Goal: Task Accomplishment & Management: Complete application form

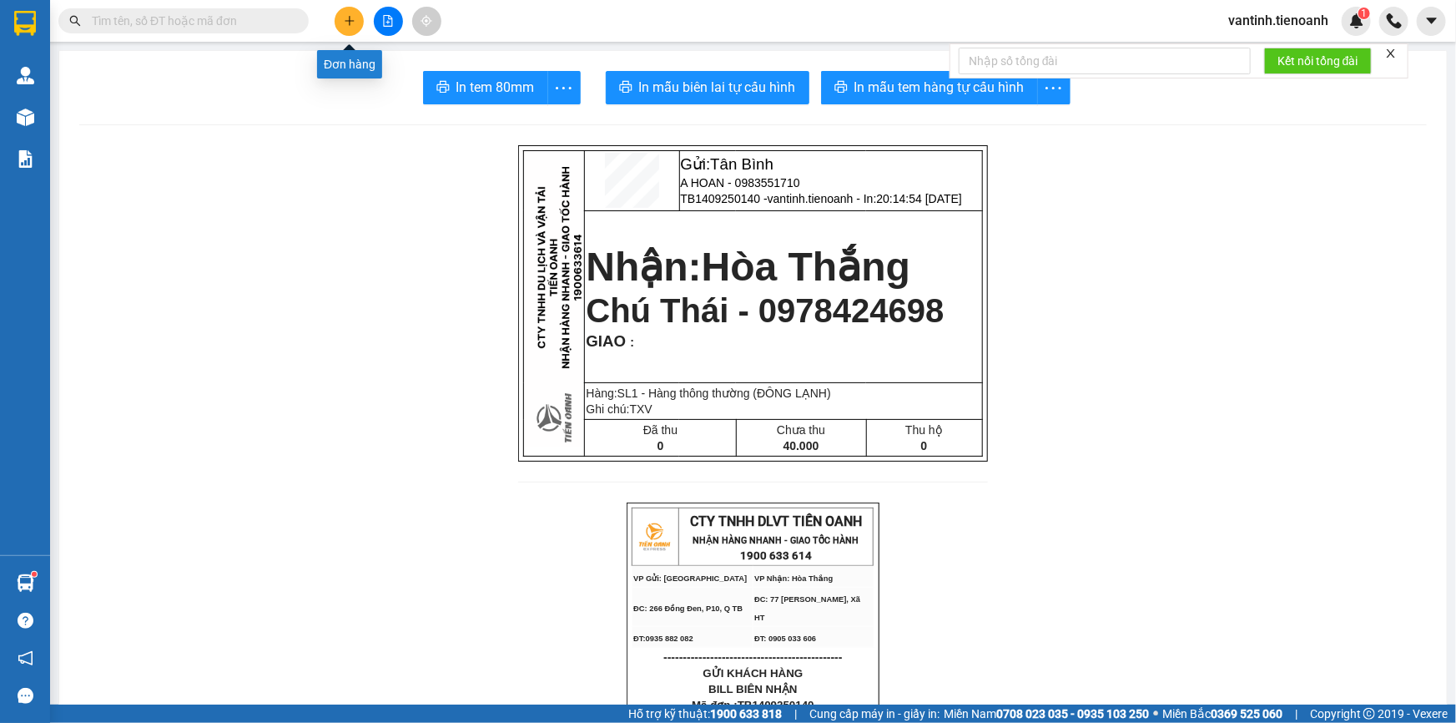
click at [344, 15] on icon "plus" at bounding box center [350, 21] width 12 height 12
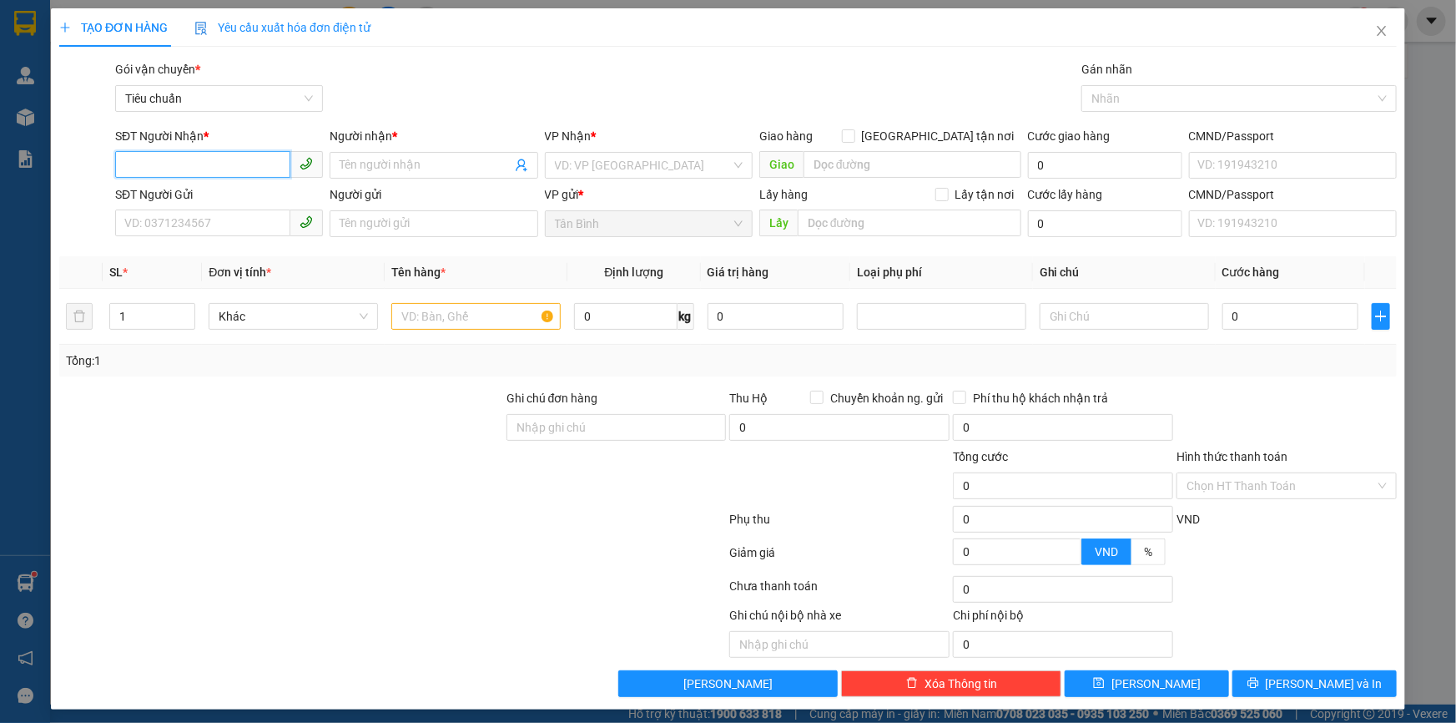
click at [216, 176] on input "SĐT Người Nhận *" at bounding box center [202, 164] width 175 height 27
click at [240, 208] on div "0986956406 - [PERSON_NAME]" at bounding box center [217, 198] width 206 height 27
type input "0986956406"
type input "[PERSON_NAME]"
type input "MUỘN"
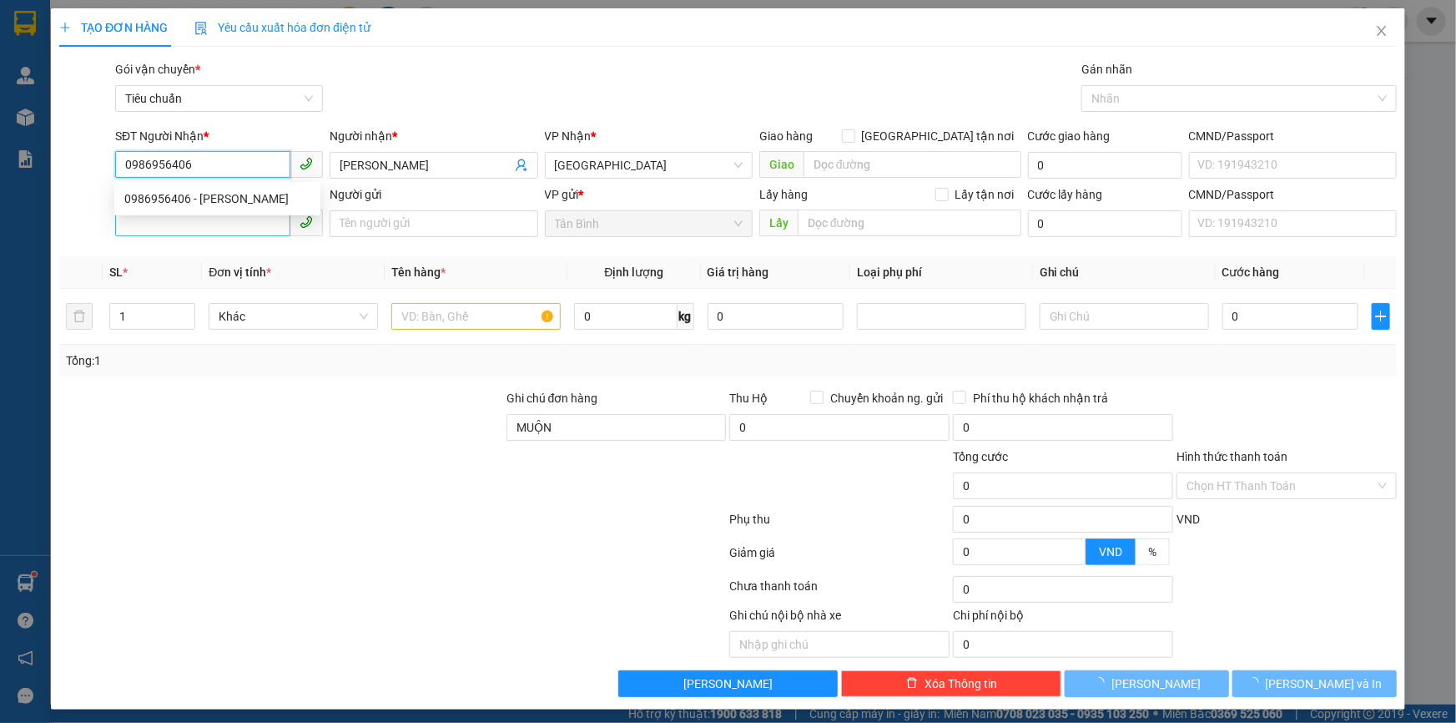
type input "60.000"
type input "0986956406"
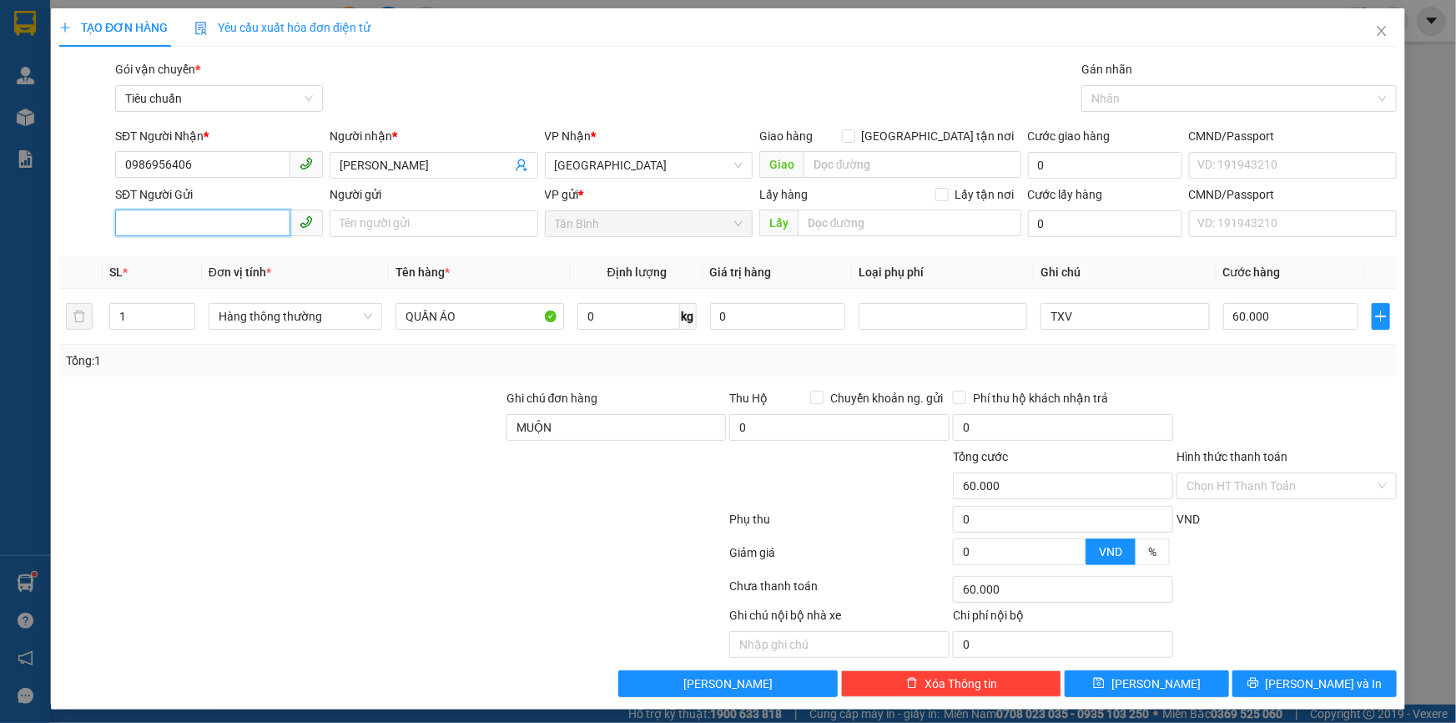
click at [220, 232] on input "SĐT Người Gửi" at bounding box center [202, 222] width 175 height 27
click at [207, 261] on div "0326029224 - [PERSON_NAME]" at bounding box center [217, 257] width 186 height 18
type input "0326029224"
type input "[PERSON_NAME]"
click at [351, 323] on span "Hàng thông thường" at bounding box center [296, 316] width 154 height 25
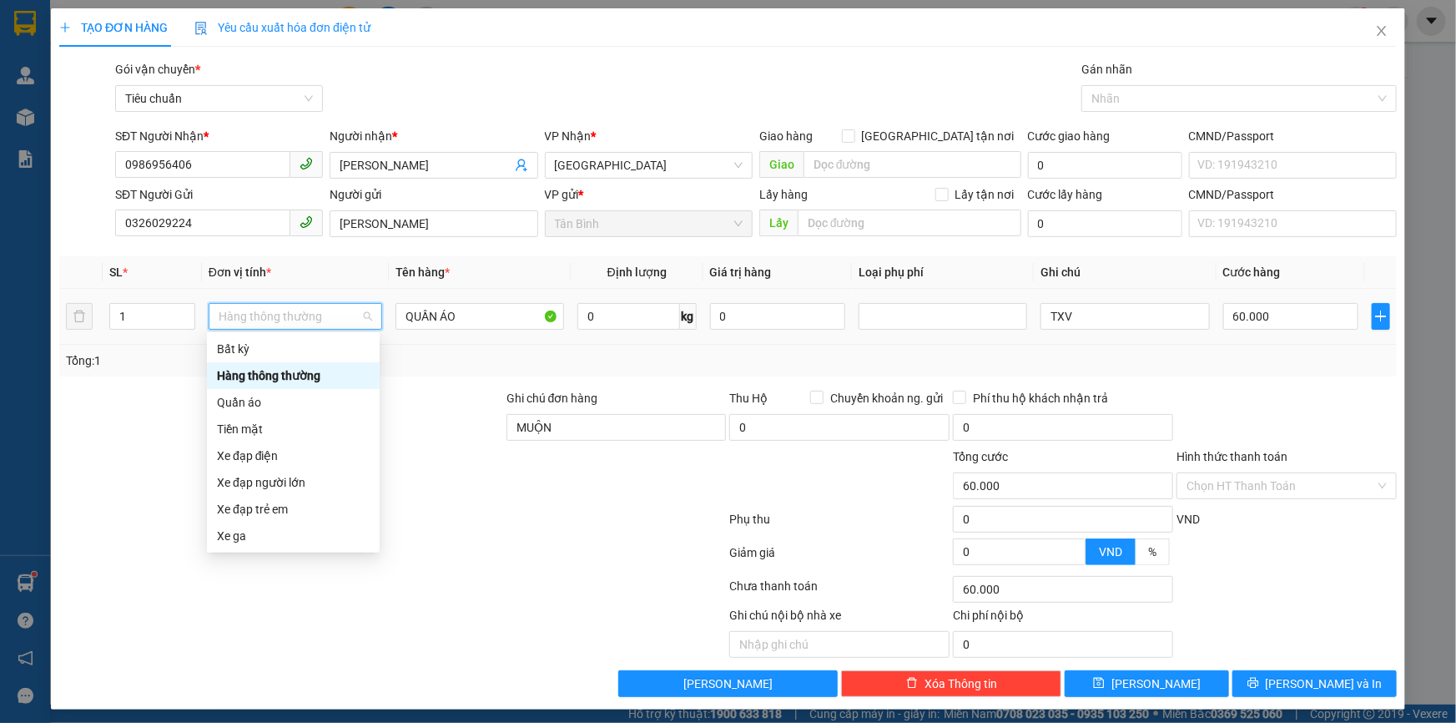
click at [280, 374] on div "Hàng thông thường" at bounding box center [293, 375] width 153 height 18
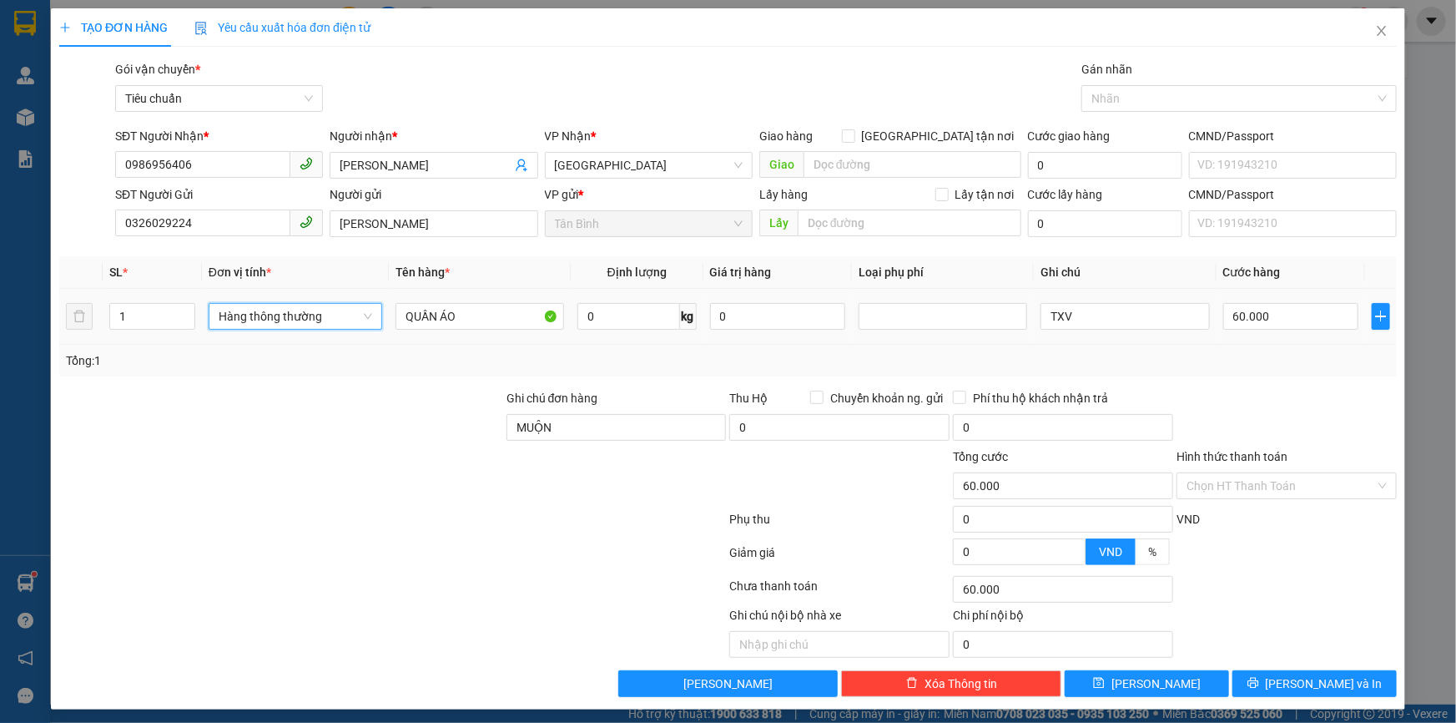
click at [305, 326] on span "Hàng thông thường" at bounding box center [296, 316] width 154 height 25
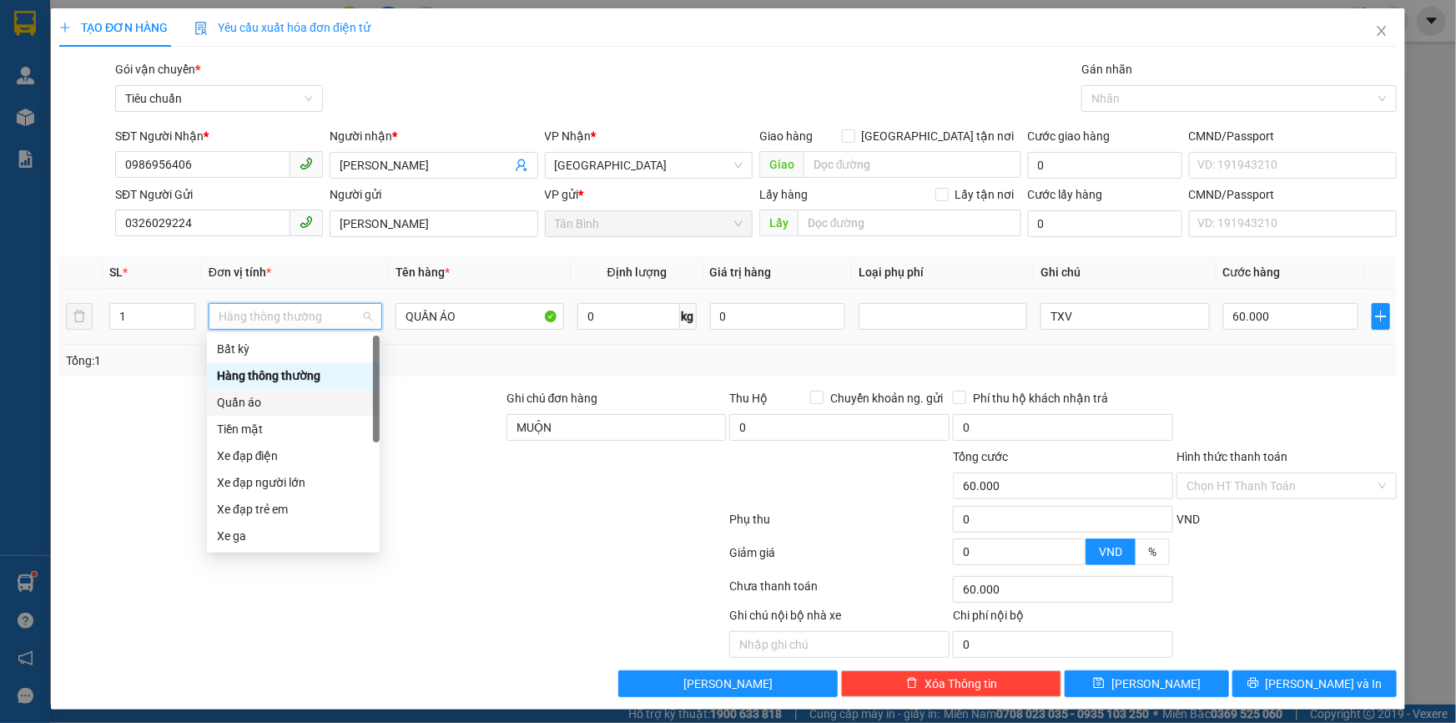
click at [259, 406] on div "Quần áo" at bounding box center [293, 402] width 153 height 18
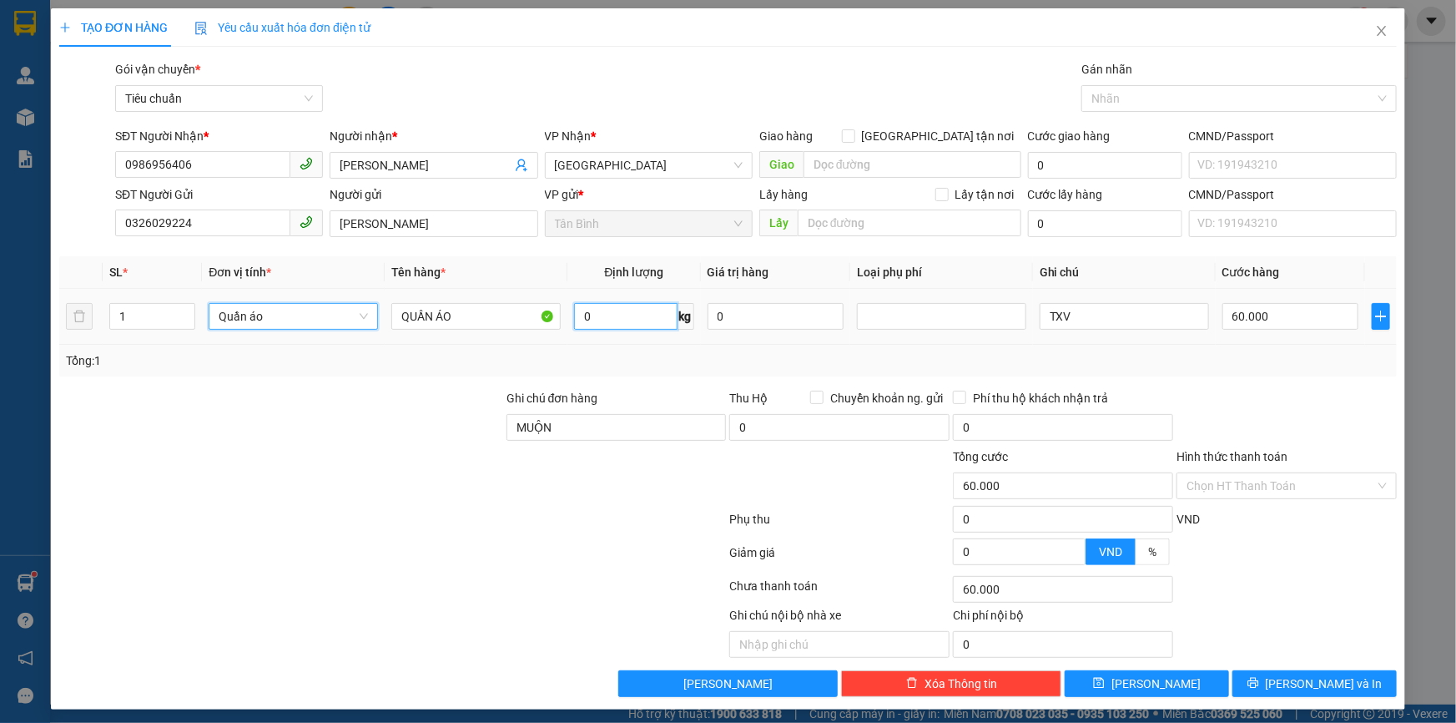
click at [638, 327] on input "0" at bounding box center [625, 316] width 103 height 27
type input "0"
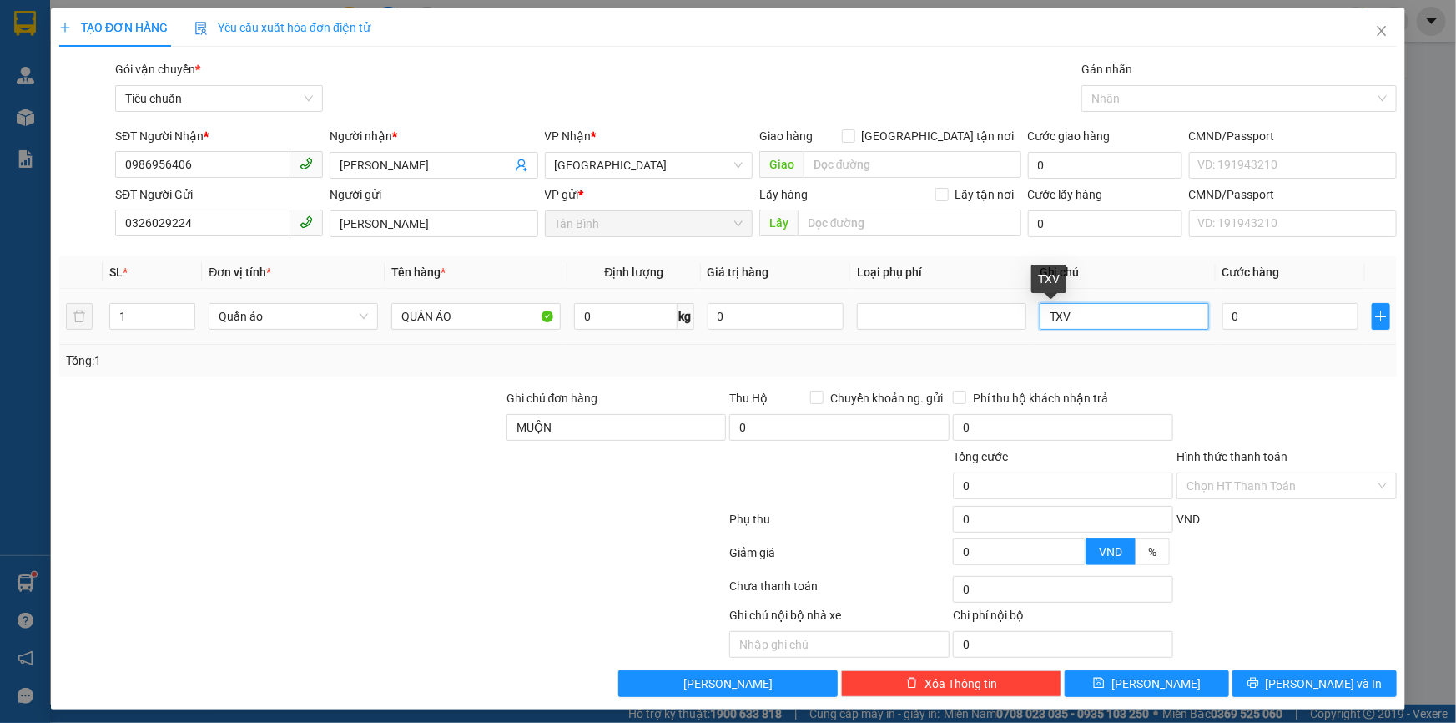
click at [1083, 309] on input "TXV" at bounding box center [1124, 316] width 169 height 27
type input "T"
type input "10"
click at [1223, 391] on div at bounding box center [1287, 418] width 224 height 58
click at [1138, 317] on input "10" at bounding box center [1124, 316] width 169 height 27
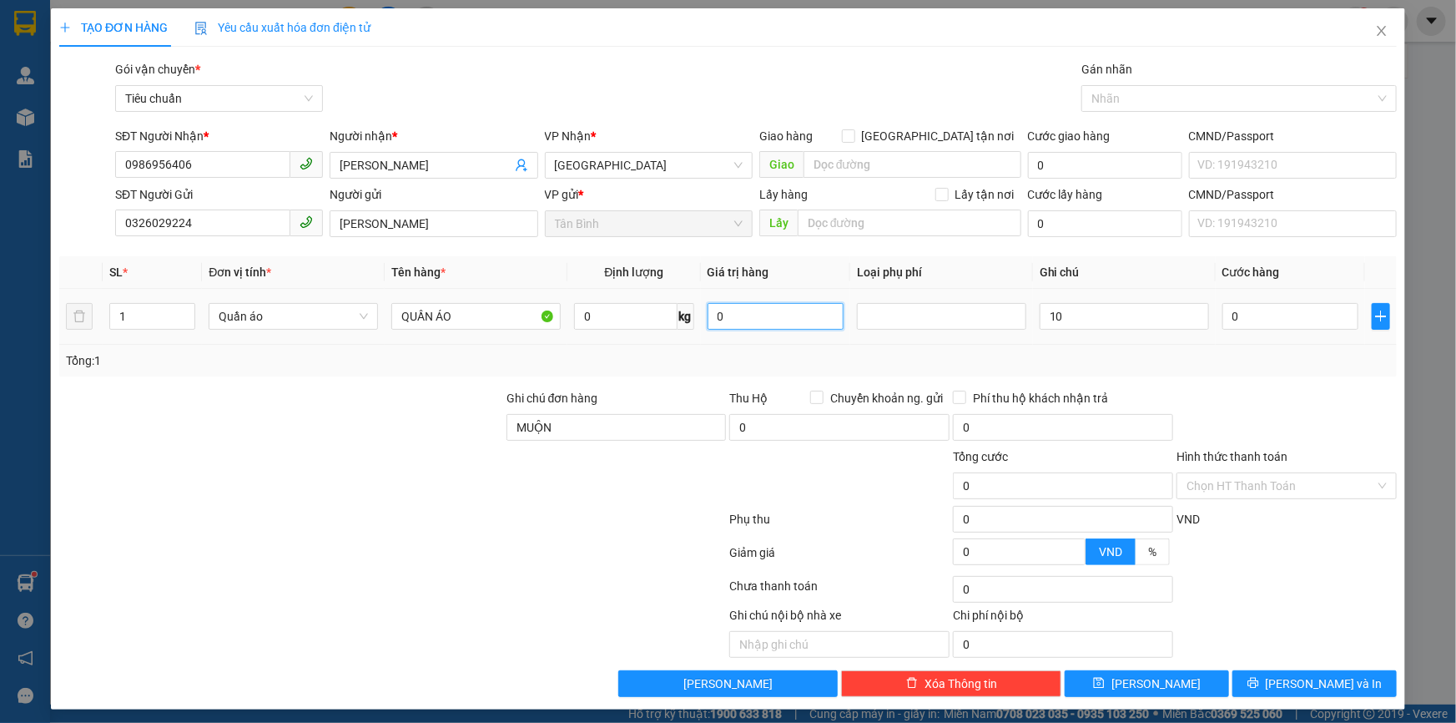
click at [765, 325] on input "0" at bounding box center [776, 316] width 136 height 27
click at [678, 321] on span "kg" at bounding box center [686, 316] width 17 height 27
click at [643, 323] on input "0" at bounding box center [625, 316] width 103 height 27
type input "10"
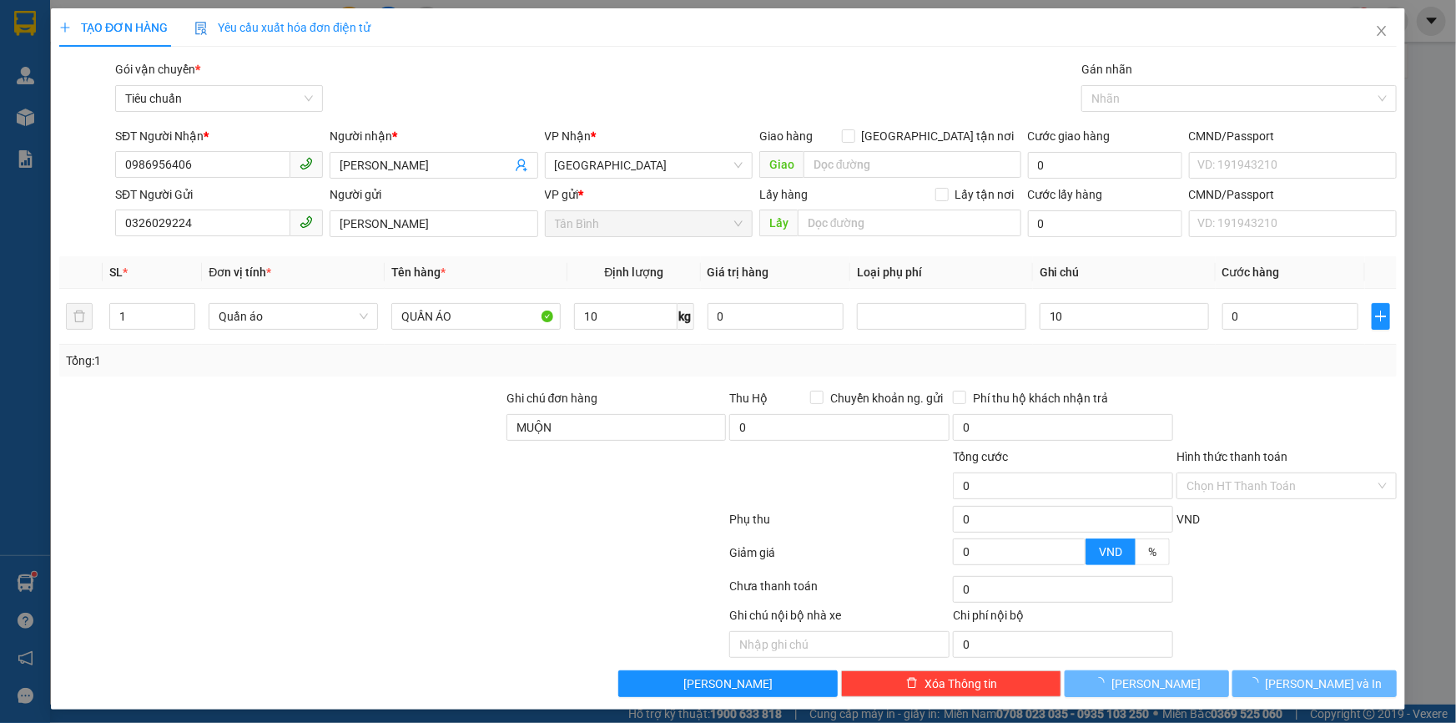
click at [644, 348] on div "Tổng: 1" at bounding box center [728, 361] width 1338 height 32
type input "50.000"
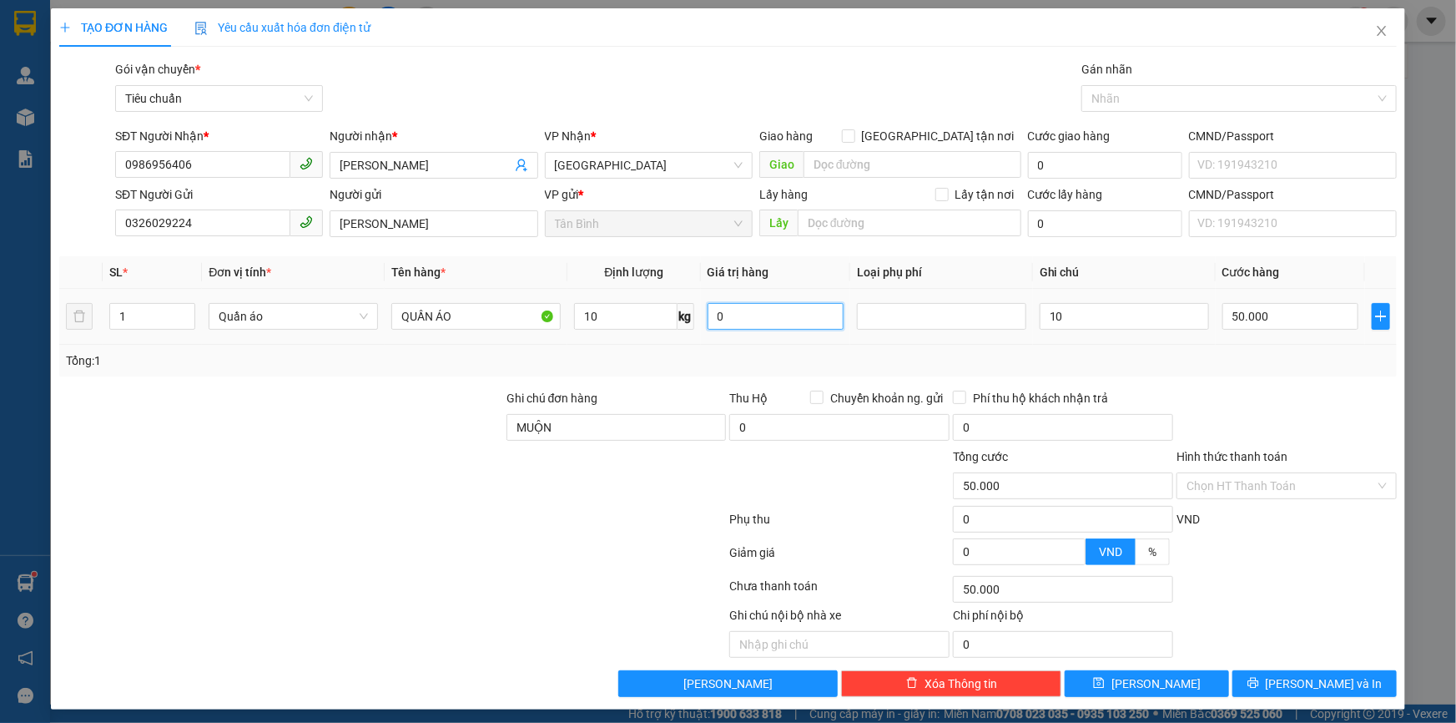
click at [725, 305] on input "0" at bounding box center [776, 316] width 136 height 27
click at [658, 351] on div "Tổng: 1" at bounding box center [728, 360] width 1325 height 18
click at [584, 310] on input "10" at bounding box center [625, 316] width 103 height 27
click at [620, 316] on input "10" at bounding box center [625, 316] width 103 height 27
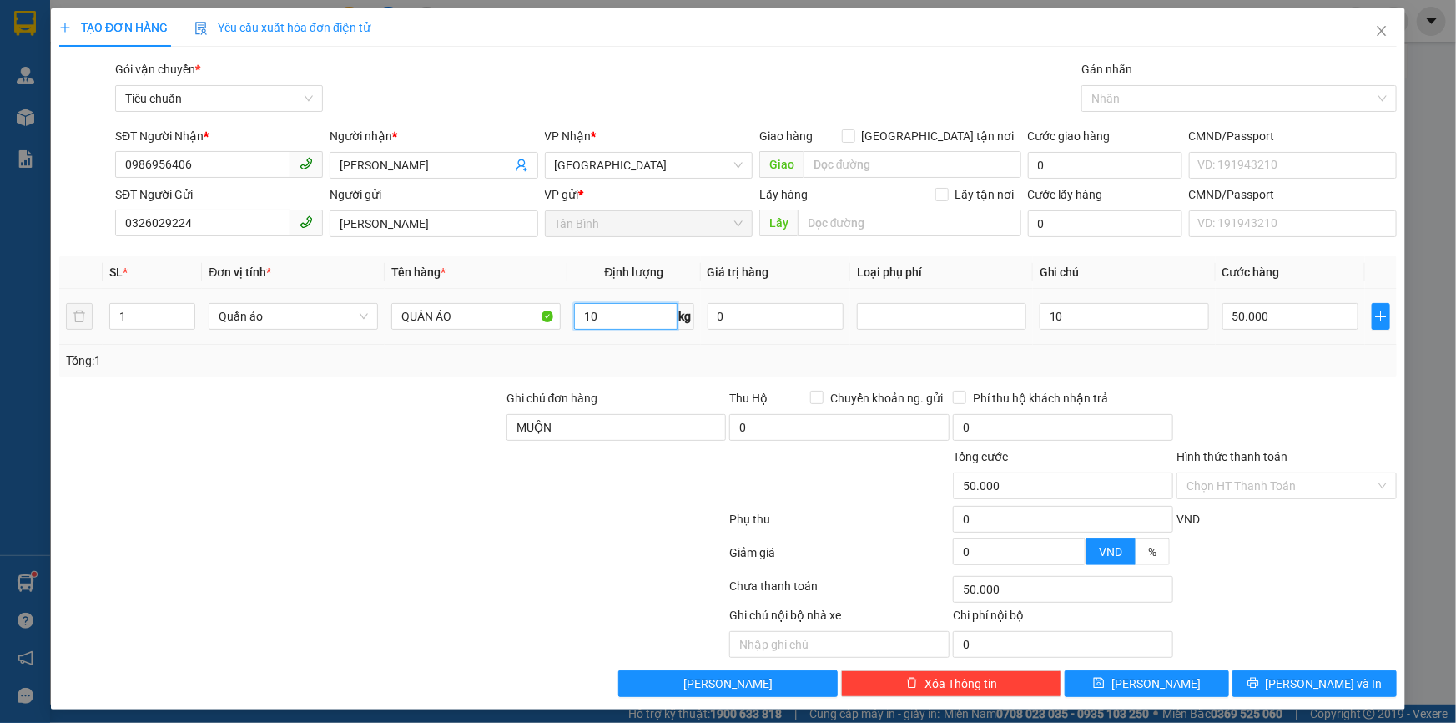
click at [620, 316] on input "10" at bounding box center [625, 316] width 103 height 27
type input "7"
click at [619, 353] on div "SL * Đơn vị tính * Tên hàng * Định lượng Giá trị hàng Loại phụ phí Ghi chú Cước…" at bounding box center [728, 316] width 1338 height 120
click at [1278, 308] on input "50.000" at bounding box center [1291, 316] width 136 height 27
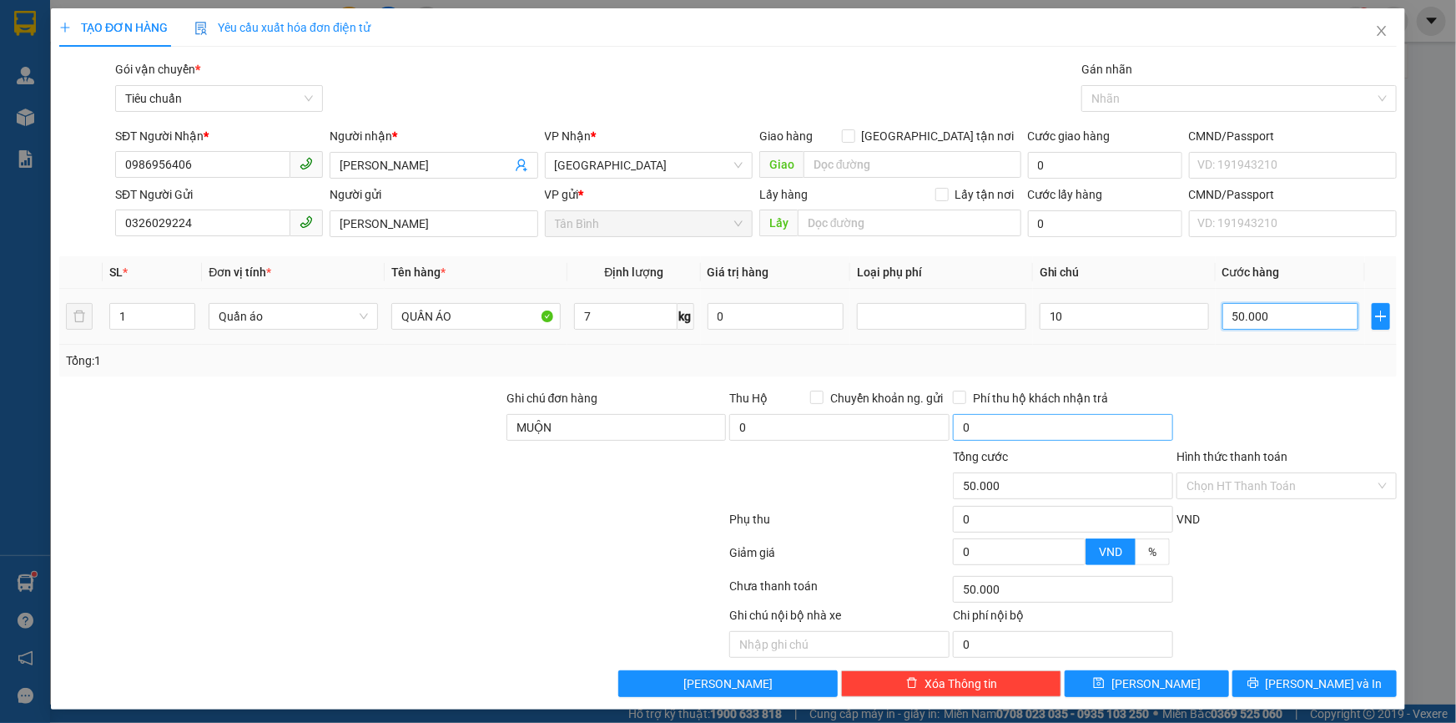
type input "40.000"
drag, startPoint x: 142, startPoint y: 326, endPoint x: 92, endPoint y: 332, distance: 50.4
click at [92, 332] on tr "1 Quần áo QUẦN ÁO 7 kg 0 10 40.000" at bounding box center [728, 317] width 1338 height 56
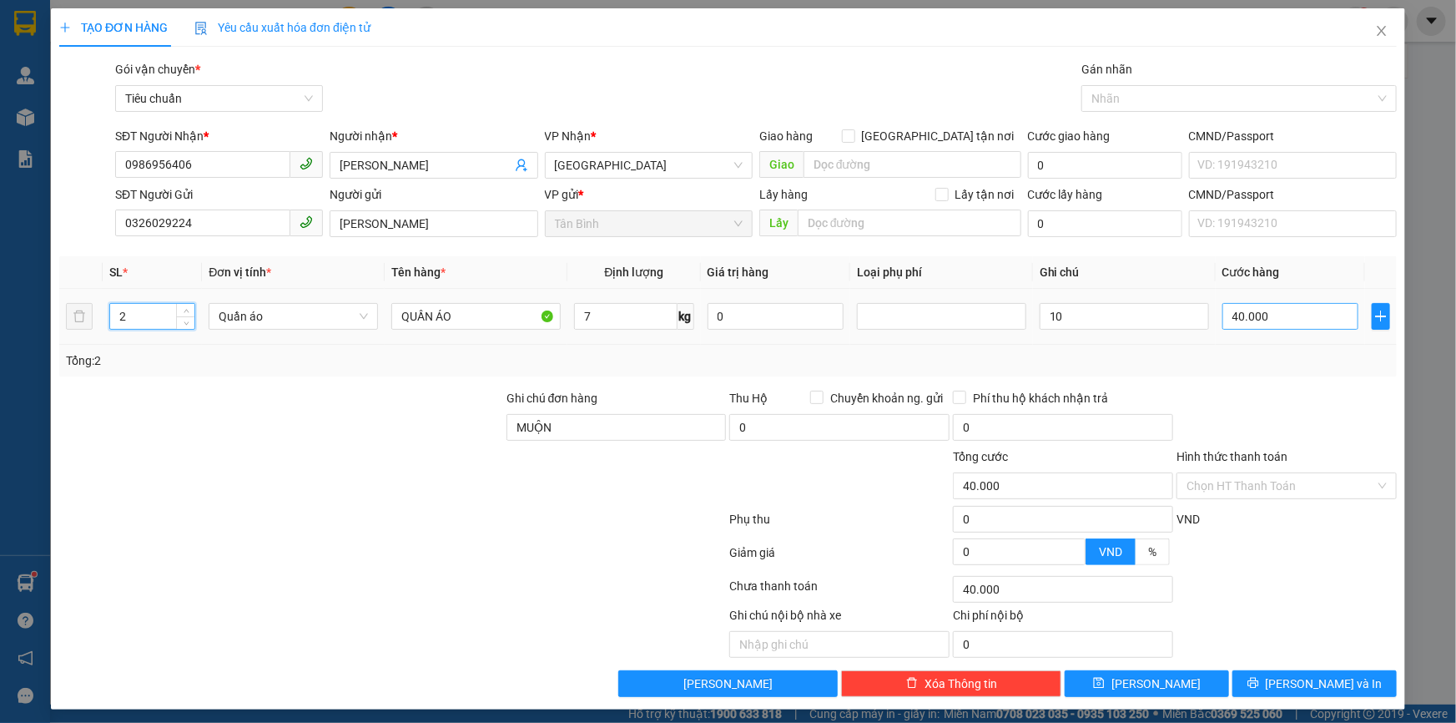
type input "2"
click at [1316, 358] on div "Tổng: 2" at bounding box center [728, 360] width 1325 height 18
click at [1261, 321] on input "40.000" at bounding box center [1291, 316] width 136 height 27
type input "8"
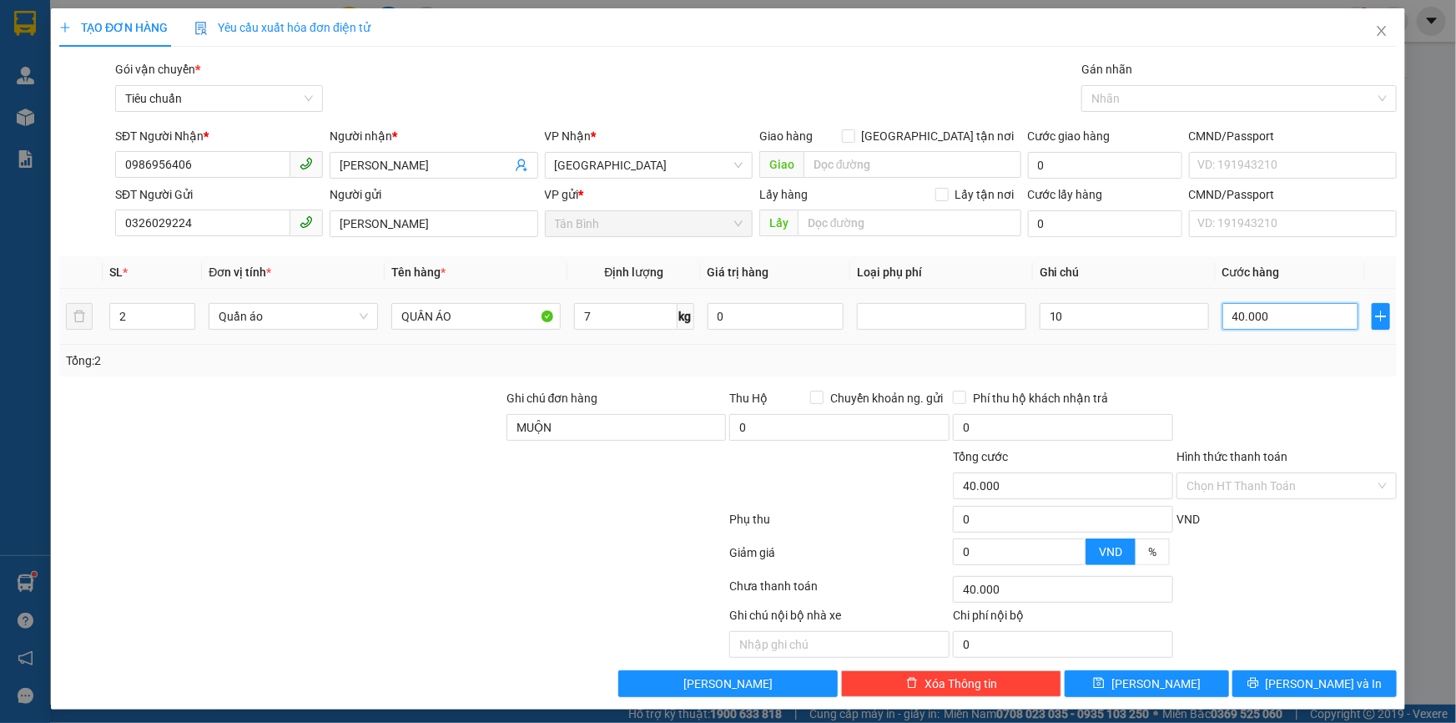
type input "8"
type input "80"
type input "80.000"
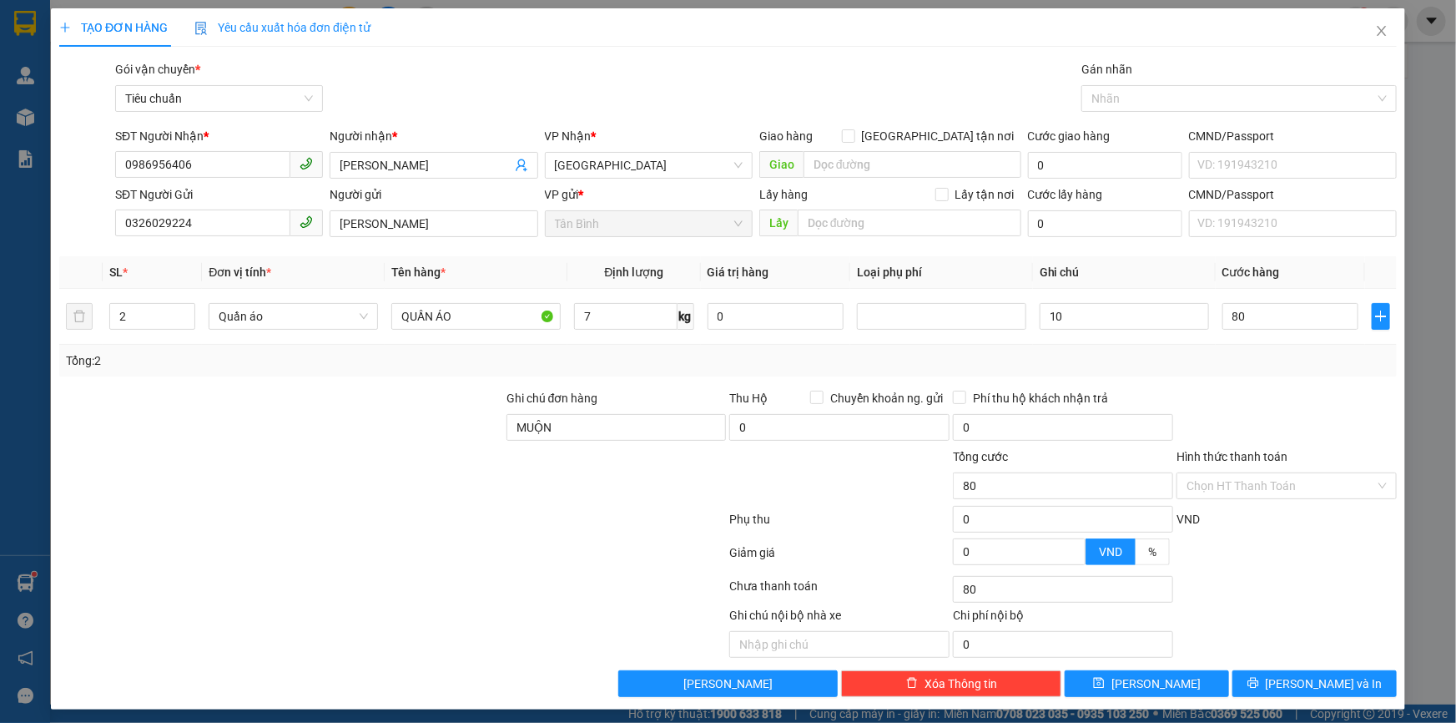
type input "80.000"
drag, startPoint x: 1244, startPoint y: 370, endPoint x: 1090, endPoint y: 338, distance: 157.6
click at [1244, 371] on div "Tổng: 2" at bounding box center [728, 361] width 1338 height 32
drag, startPoint x: 1102, startPoint y: 324, endPoint x: 1091, endPoint y: 323, distance: 10.9
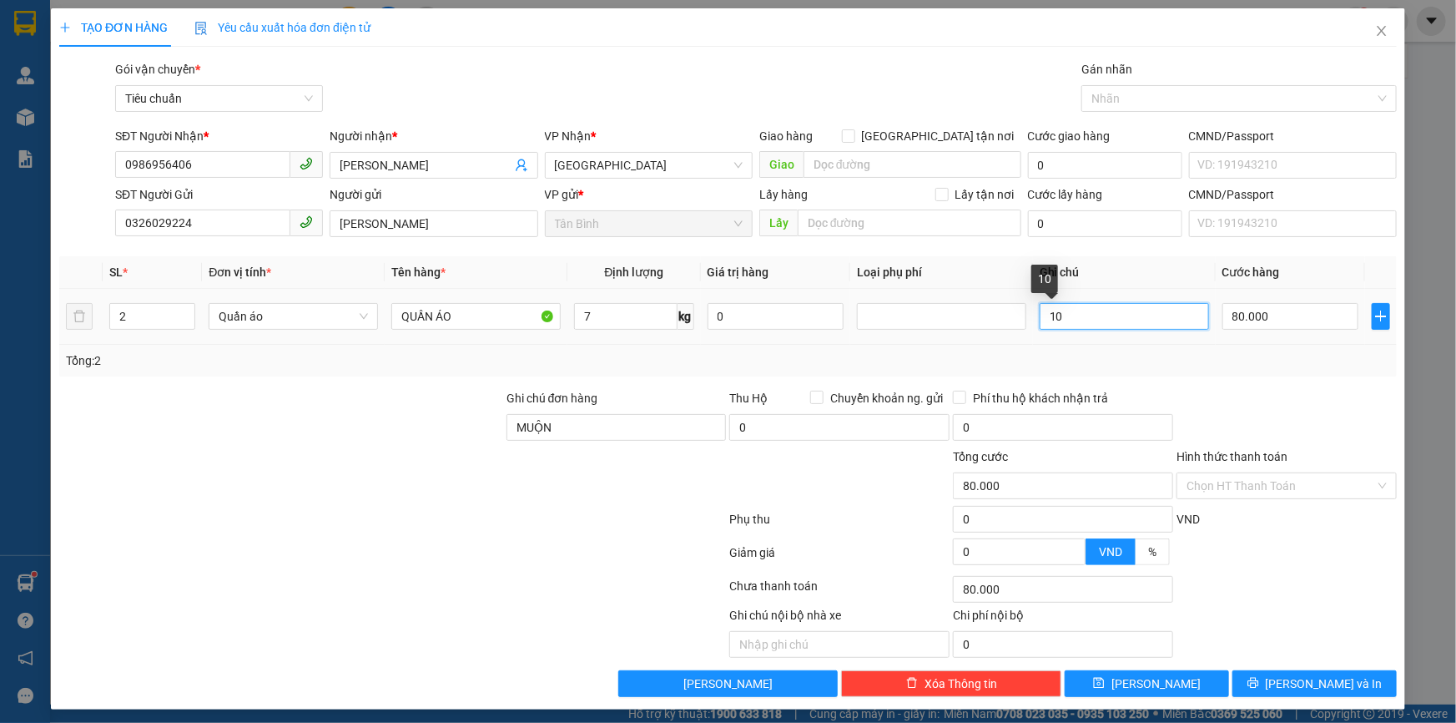
click at [1102, 324] on input "10" at bounding box center [1124, 316] width 169 height 27
drag, startPoint x: 1088, startPoint y: 321, endPoint x: 747, endPoint y: 308, distance: 341.6
click at [1023, 336] on tr "2 Quần áo QUẦN ÁO 7 kg 0 10 80.000" at bounding box center [728, 317] width 1338 height 56
type input "2TXV"
click at [1299, 394] on div at bounding box center [1287, 418] width 224 height 58
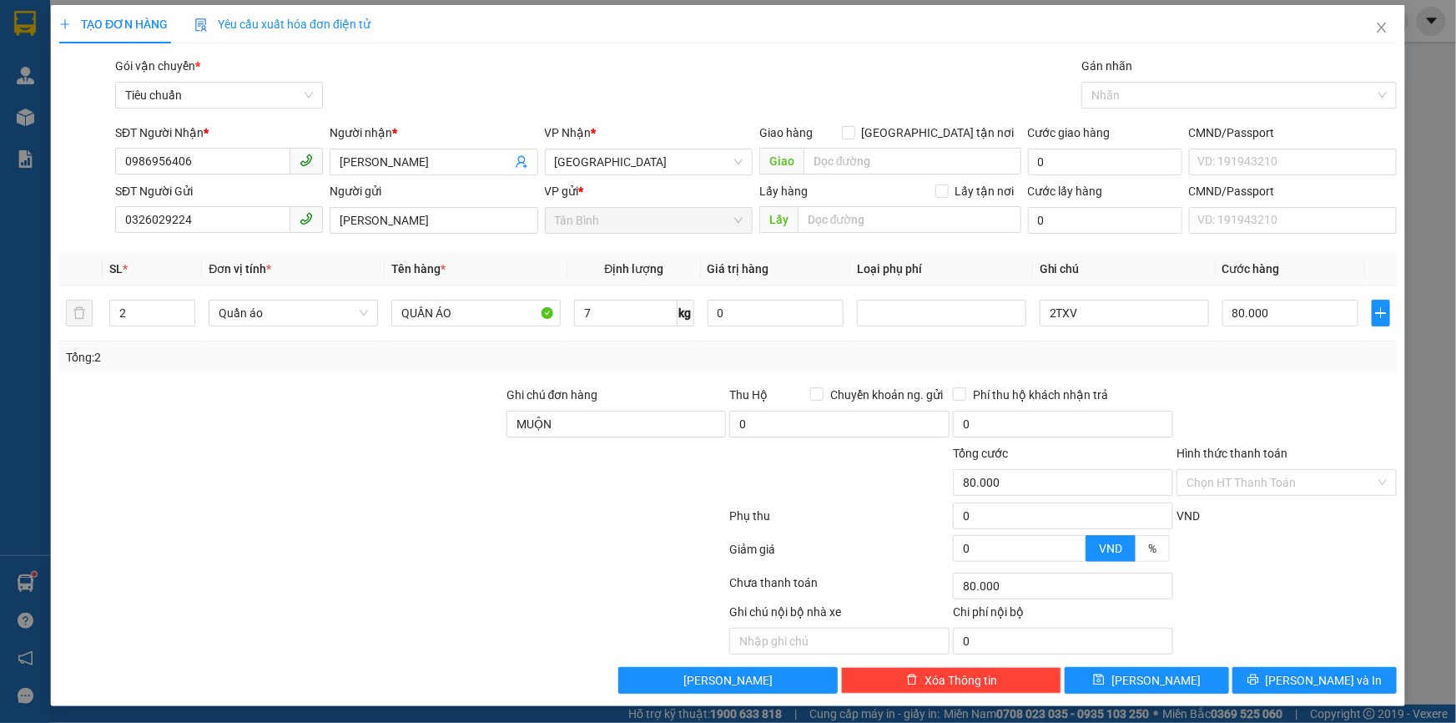
scroll to position [5, 0]
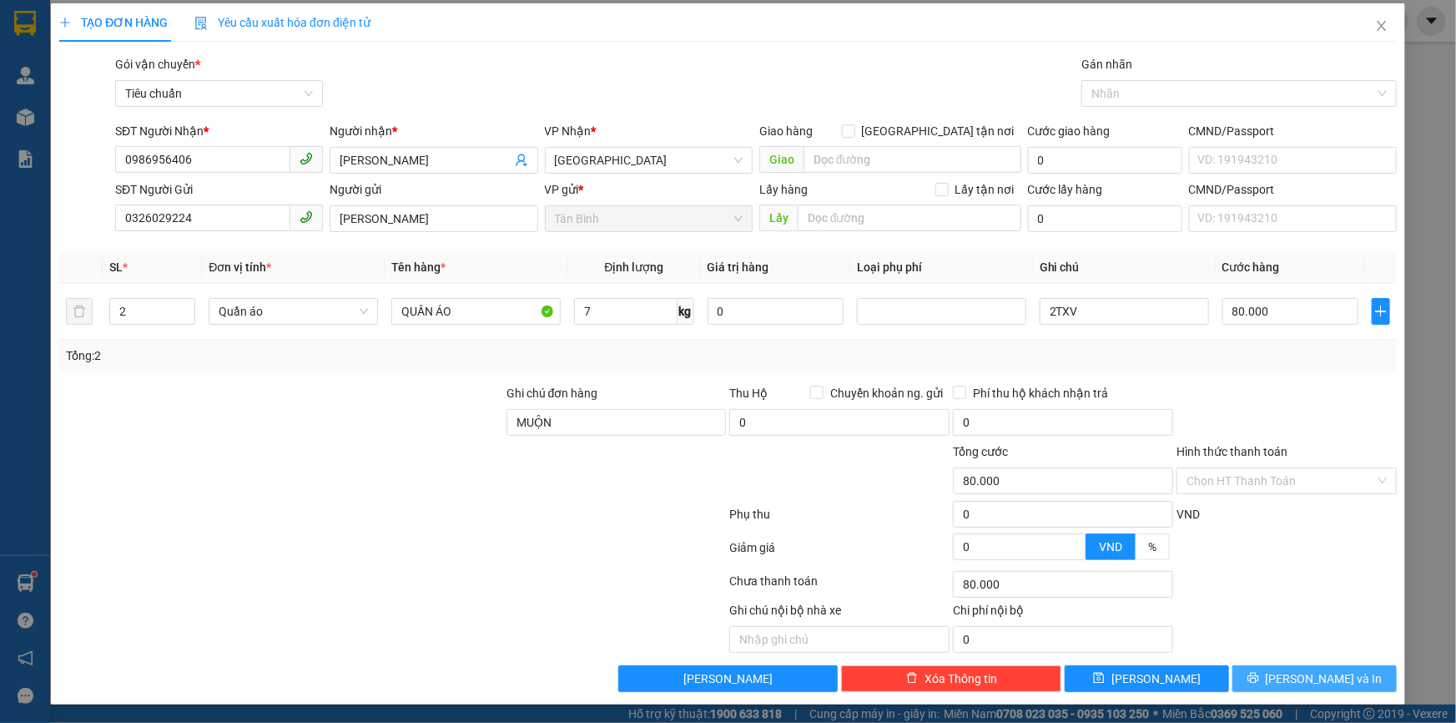
click at [1350, 678] on button "[PERSON_NAME] và In" at bounding box center [1315, 678] width 164 height 27
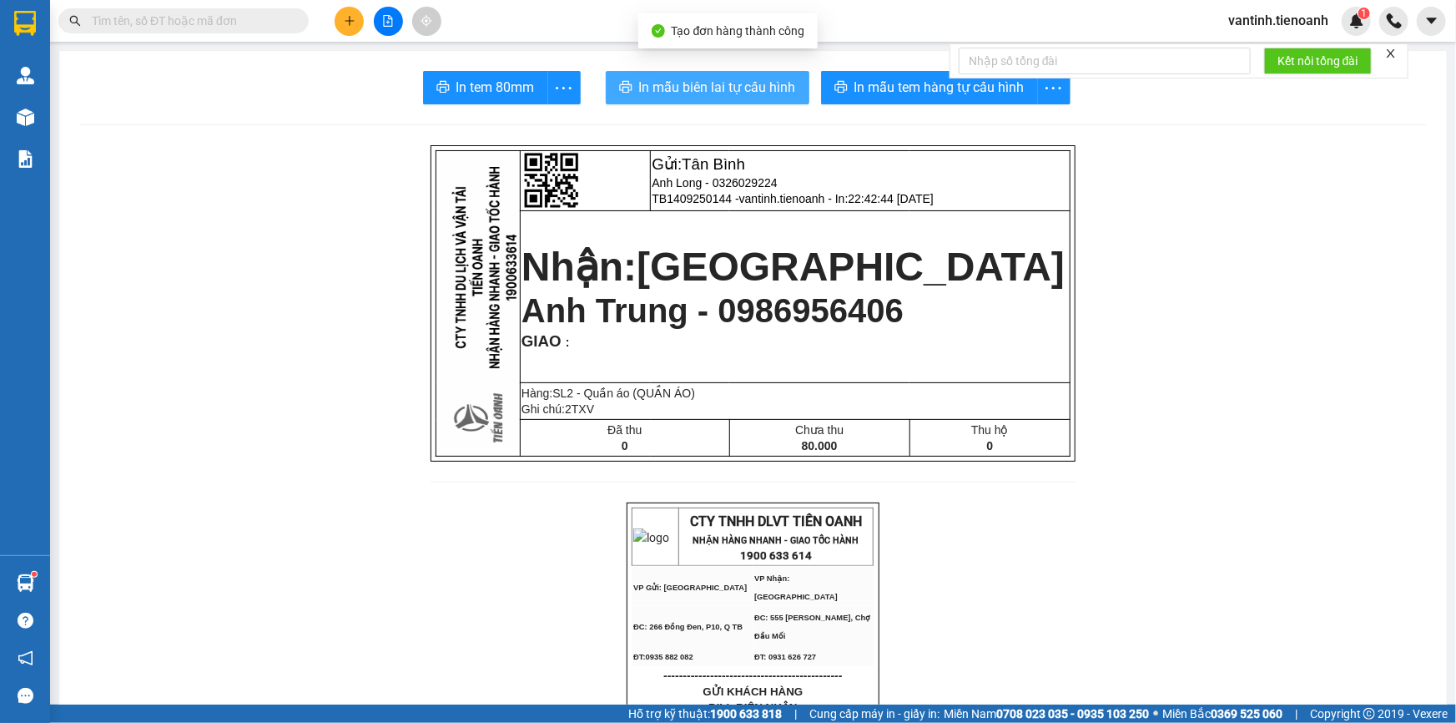
click at [724, 89] on span "In mẫu biên lai tự cấu hình" at bounding box center [717, 87] width 157 height 21
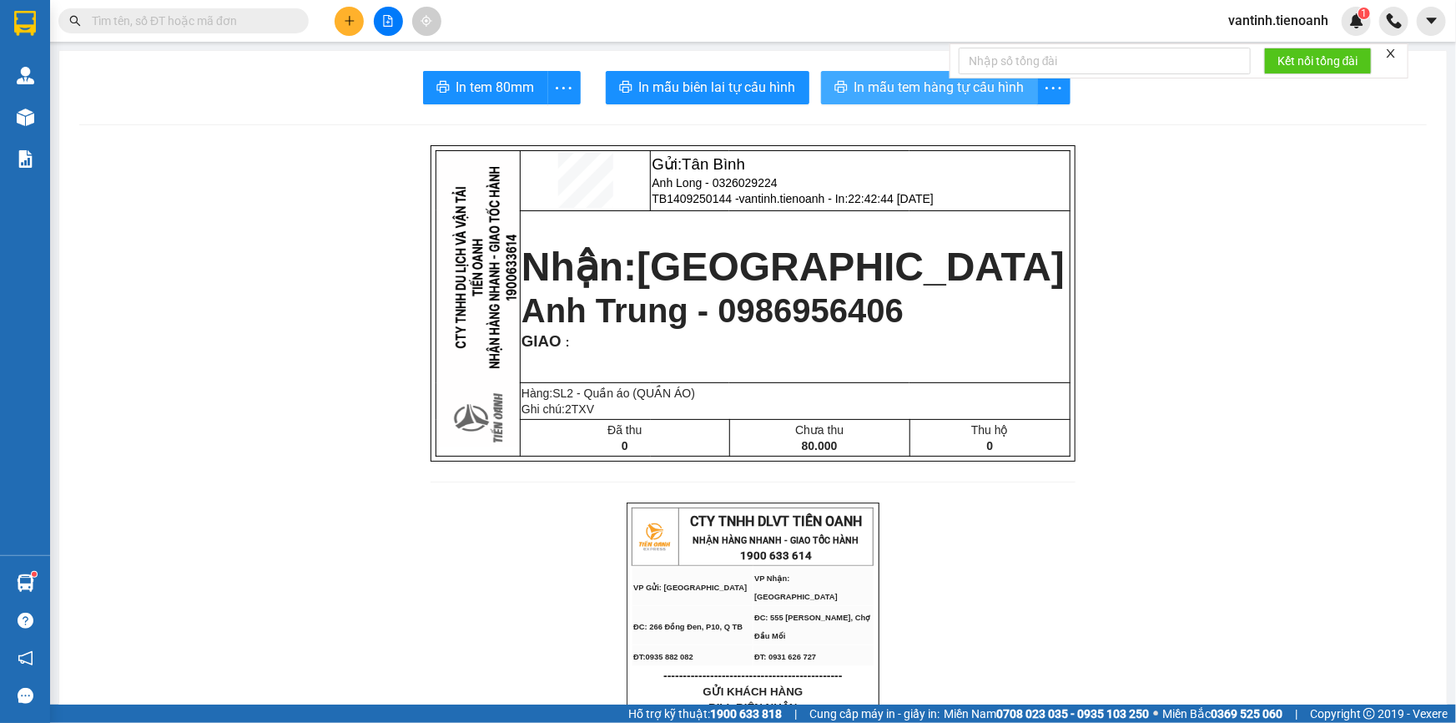
click at [914, 93] on span "In mẫu tem hàng tự cấu hình" at bounding box center [940, 87] width 170 height 21
click at [336, 12] on div at bounding box center [388, 21] width 125 height 29
click at [344, 18] on icon "plus" at bounding box center [350, 21] width 12 height 12
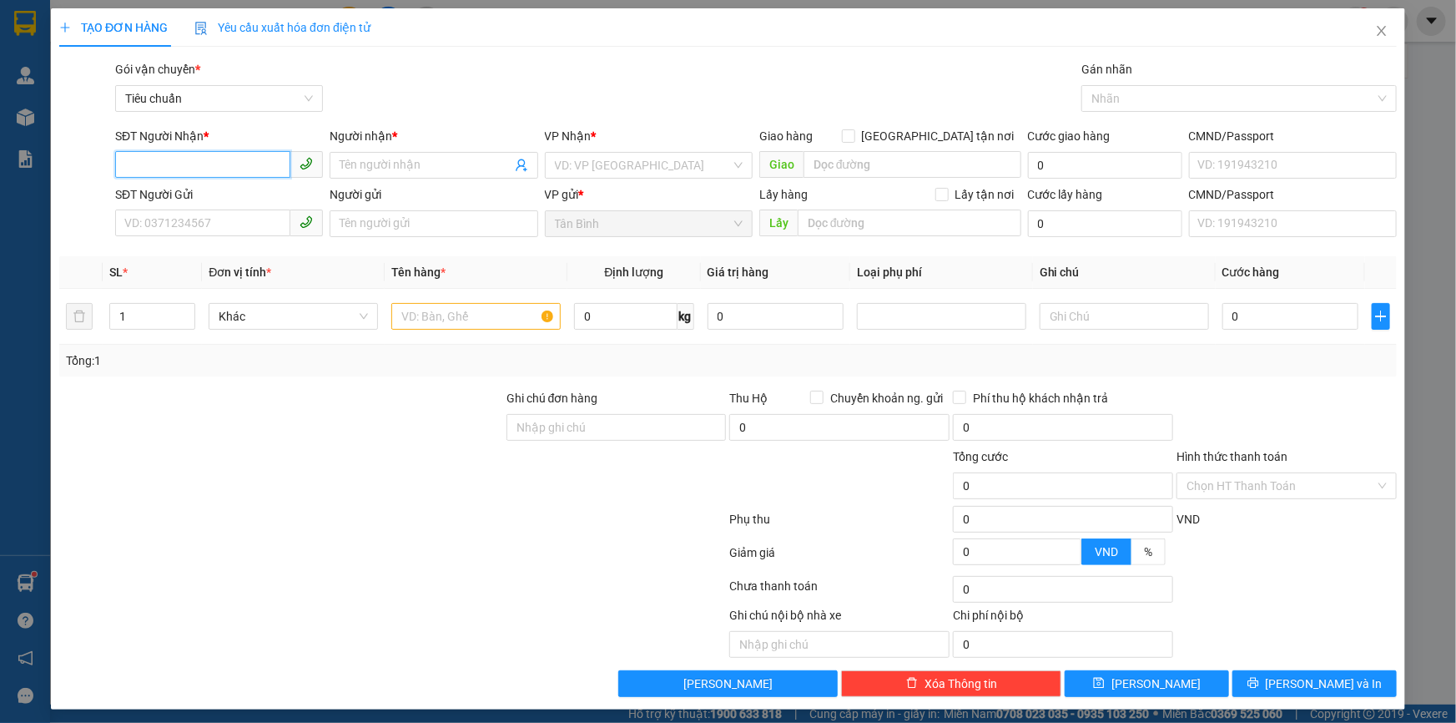
click at [184, 177] on input "SĐT Người Nhận *" at bounding box center [202, 164] width 175 height 27
type input "0905354524"
click at [217, 213] on div "0905354524 0905354524 - A Trí" at bounding box center [217, 198] width 206 height 33
click at [217, 207] on div "SĐT Người Gửi" at bounding box center [219, 197] width 208 height 25
click at [220, 159] on input "0905354524" at bounding box center [202, 164] width 175 height 27
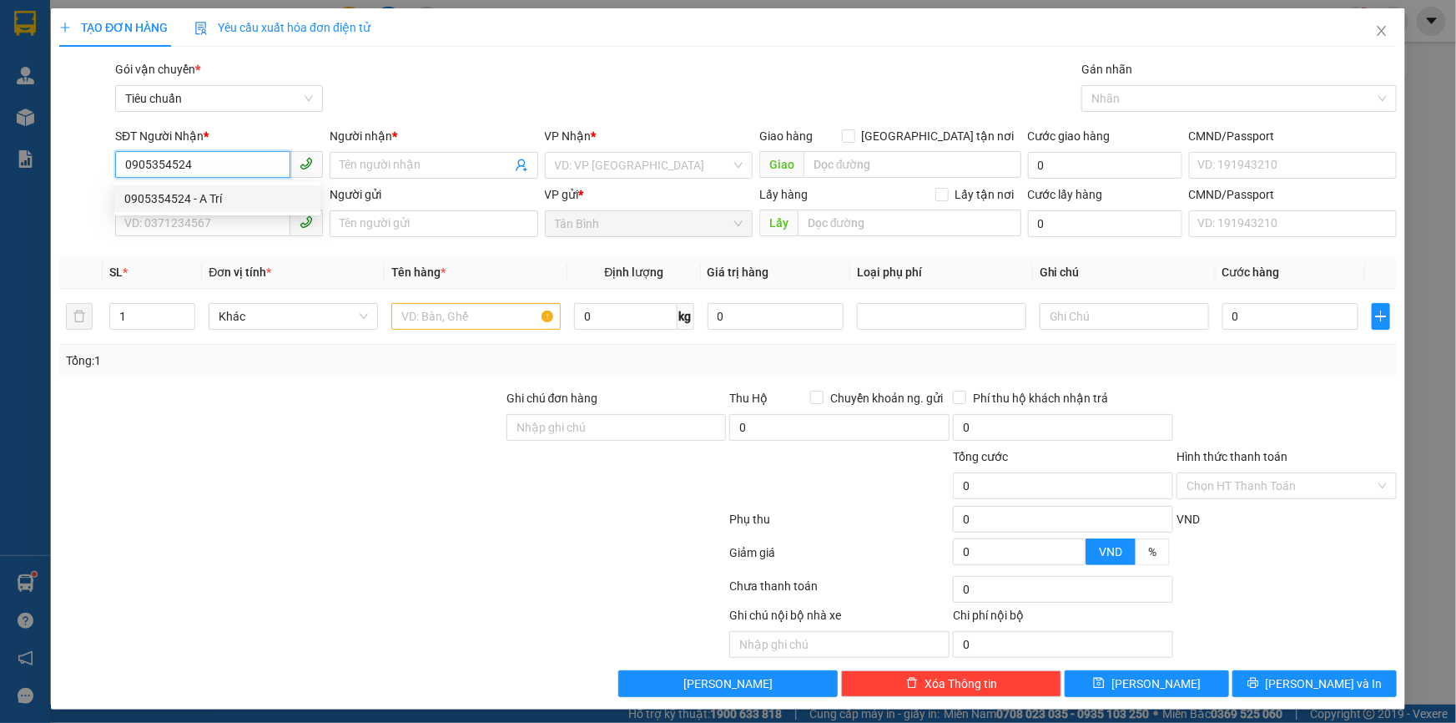
click at [217, 196] on div "0905354524 - A Trí" at bounding box center [217, 198] width 186 height 18
type input "A Trí"
type input "600.000"
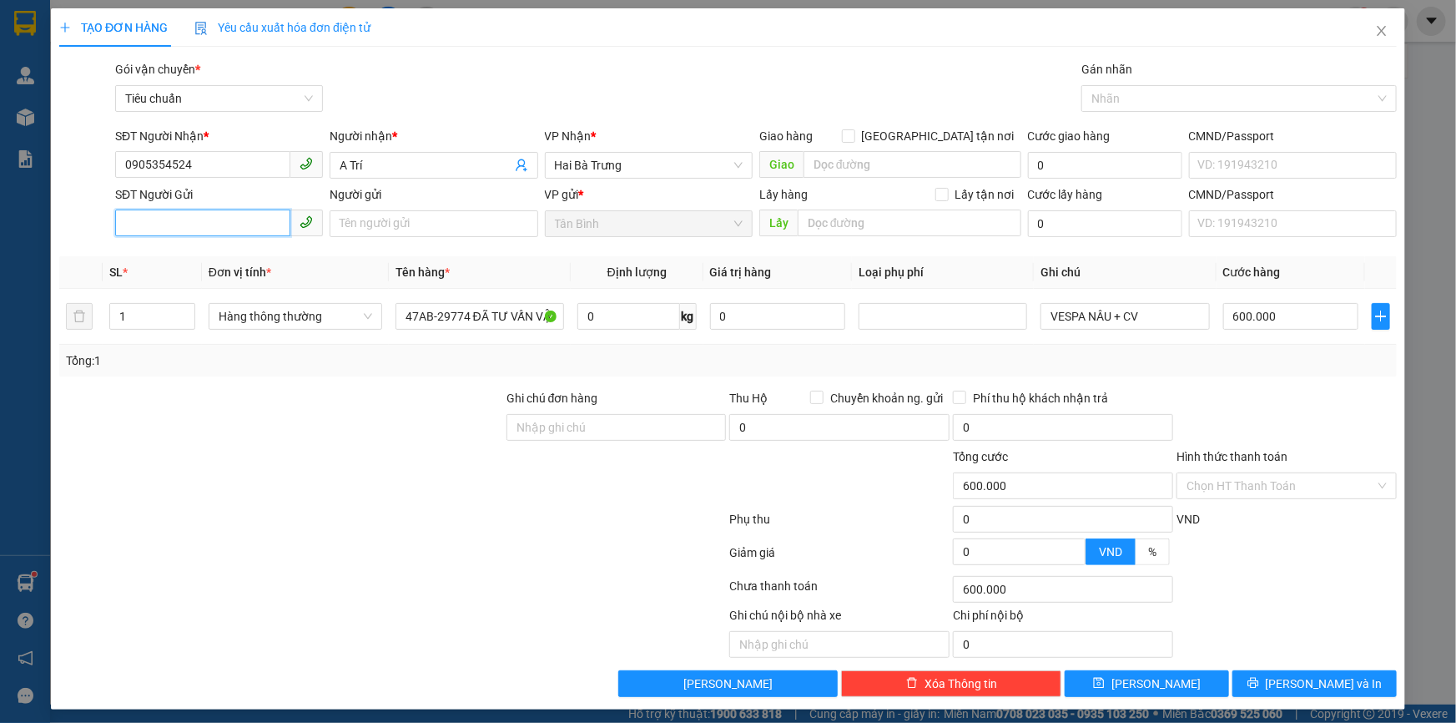
click at [213, 226] on input "SĐT Người Gửi" at bounding box center [202, 222] width 175 height 27
type input "0587460699"
click at [355, 234] on input "Người gửi" at bounding box center [434, 223] width 208 height 27
drag, startPoint x: 449, startPoint y: 203, endPoint x: 427, endPoint y: 232, distance: 36.9
click at [445, 209] on div "Người gửi" at bounding box center [434, 197] width 208 height 25
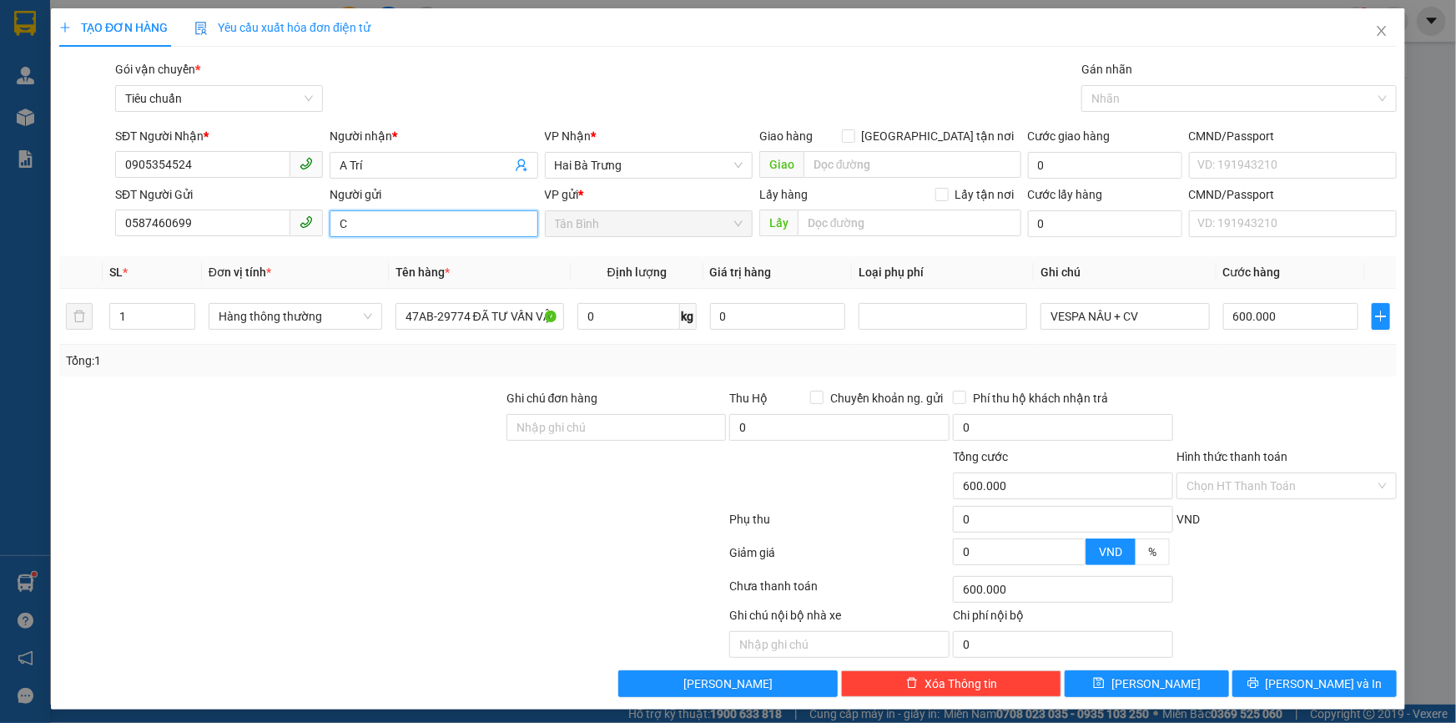
click at [427, 232] on input "C" at bounding box center [434, 223] width 208 height 27
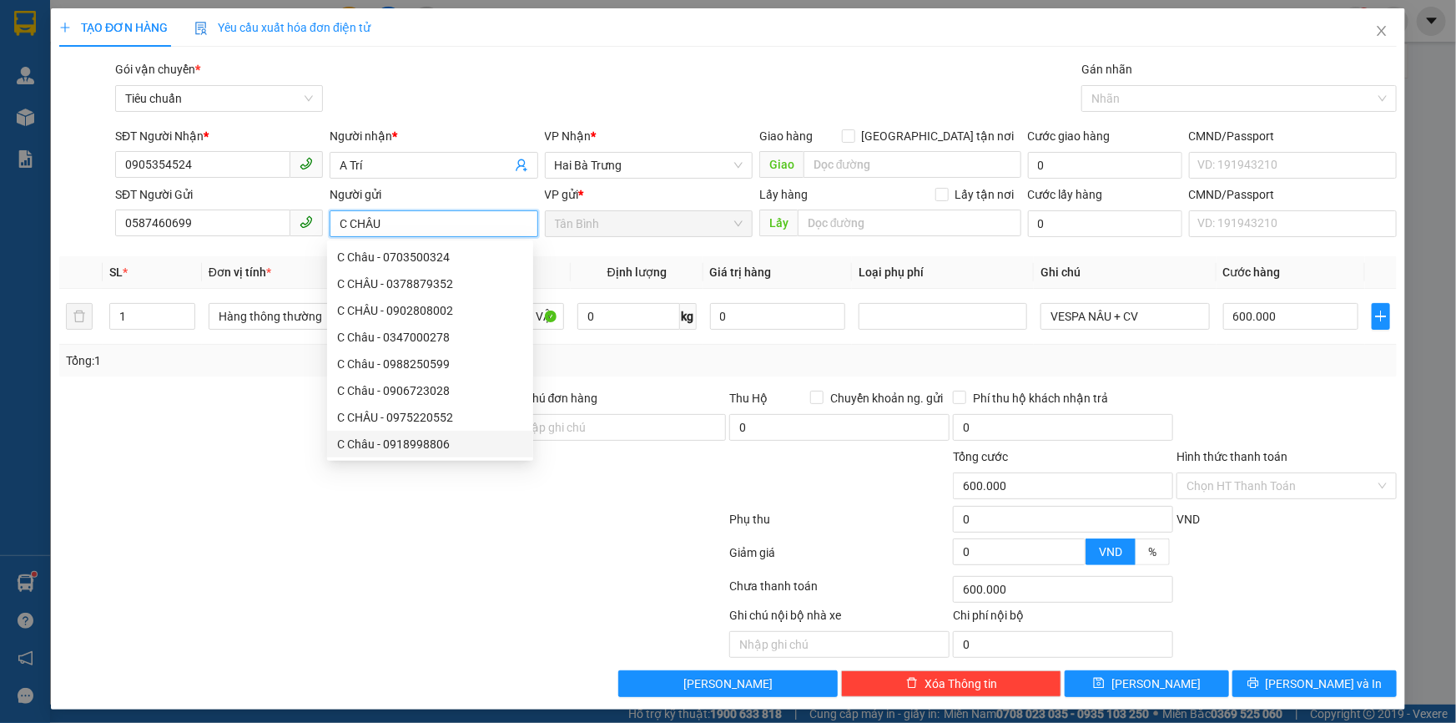
type input "C CHÂU"
click at [306, 531] on div at bounding box center [393, 522] width 670 height 33
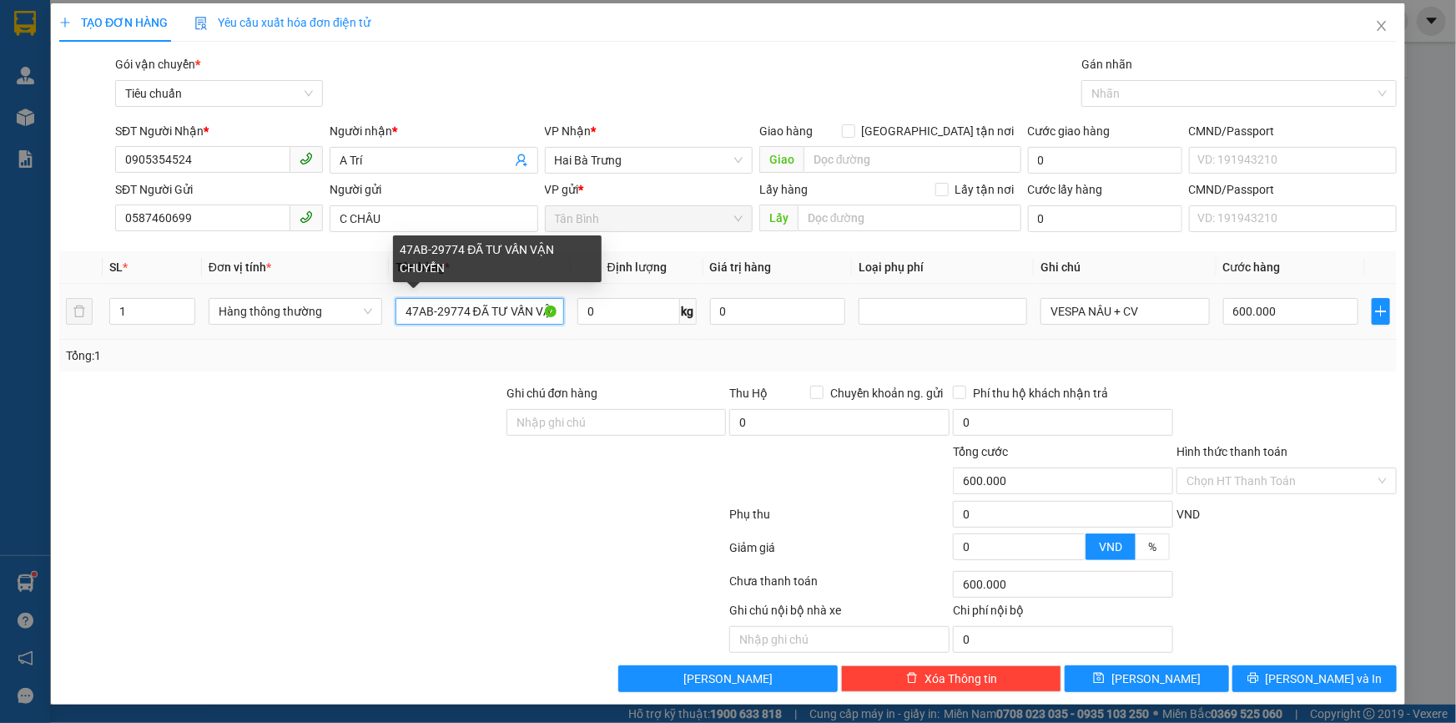
scroll to position [0, 57]
drag, startPoint x: 403, startPoint y: 315, endPoint x: 769, endPoint y: 326, distance: 365.7
click at [767, 326] on tr "1 Hàng thông thường 47AB-29774 ĐÃ TƯ VẤN VẬN CHUYỂN 0 kg 0 VESPA NÂU + CV 600.0…" at bounding box center [728, 312] width 1338 height 56
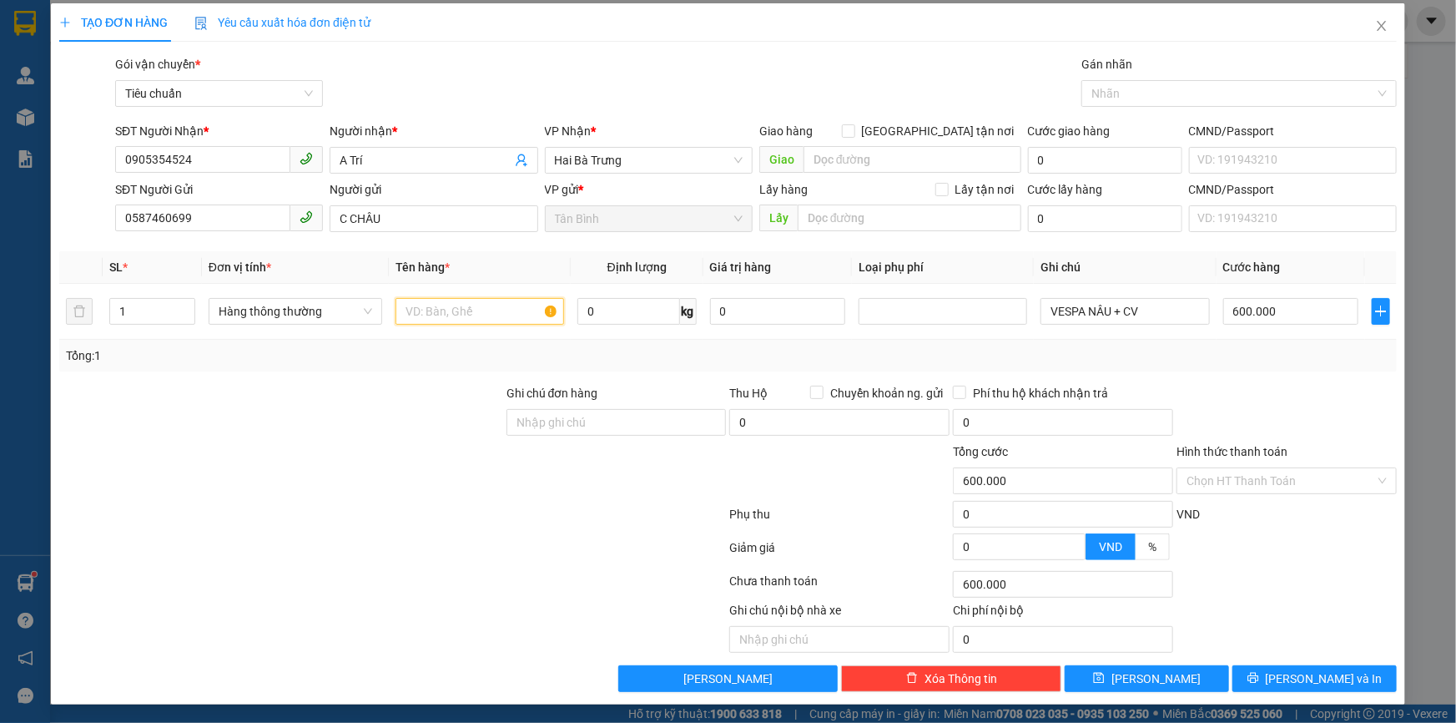
scroll to position [0, 0]
type input "BÌNH NƯỚC"
drag, startPoint x: 1148, startPoint y: 317, endPoint x: 966, endPoint y: 348, distance: 184.6
click at [966, 348] on div "SL * Đơn vị tính * Tên hàng * Định lượng Giá trị hàng Loại phụ phí Ghi chú Cước…" at bounding box center [728, 311] width 1338 height 120
type input "TXV"
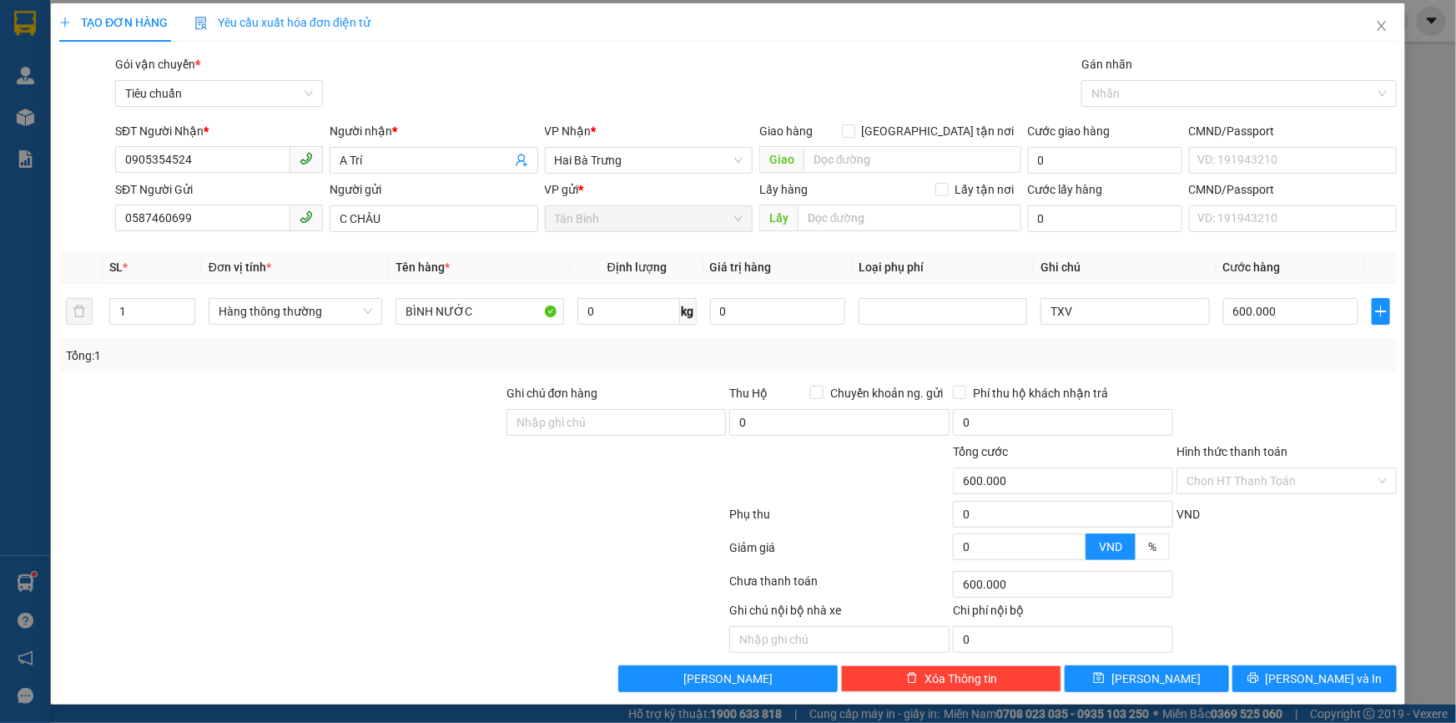
click at [1206, 386] on div at bounding box center [1287, 413] width 224 height 58
click at [1276, 305] on input "600.000" at bounding box center [1292, 311] width 136 height 27
type input "3"
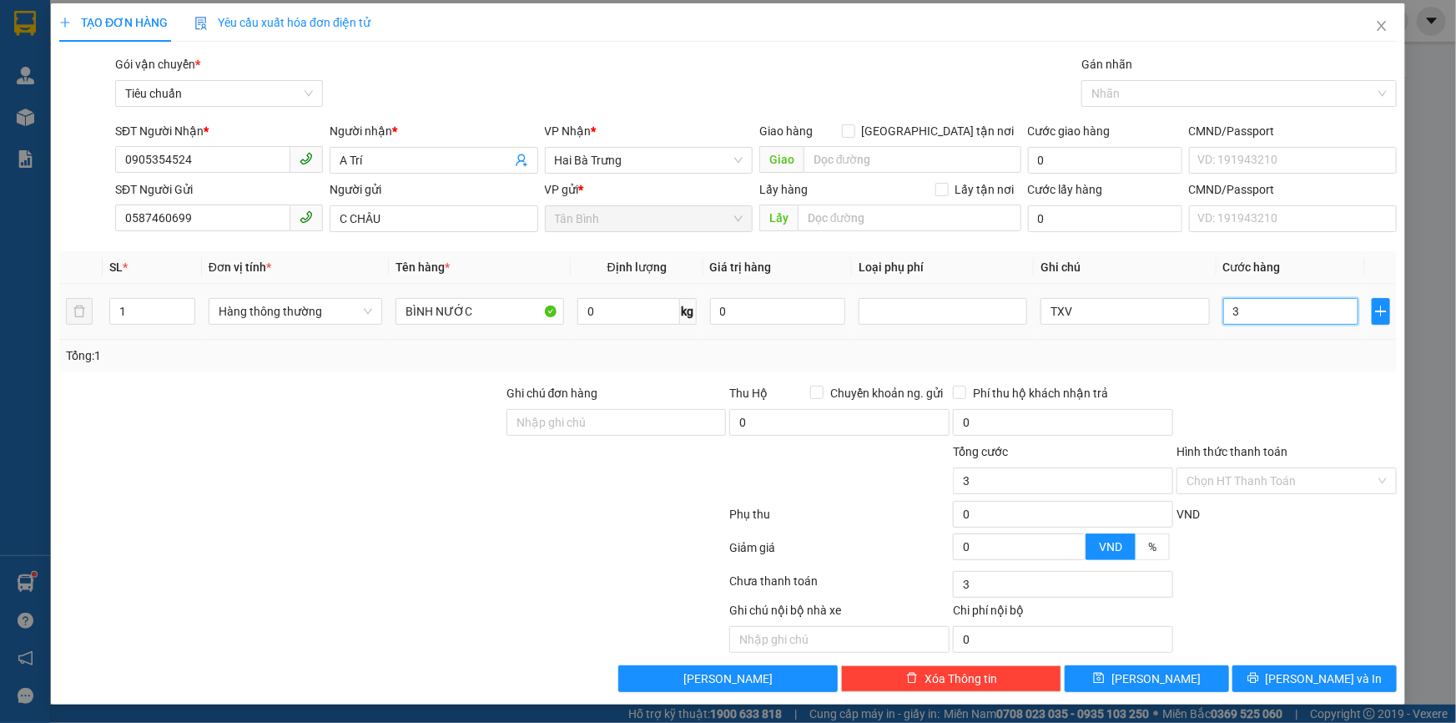
type input "30"
type input "30.000"
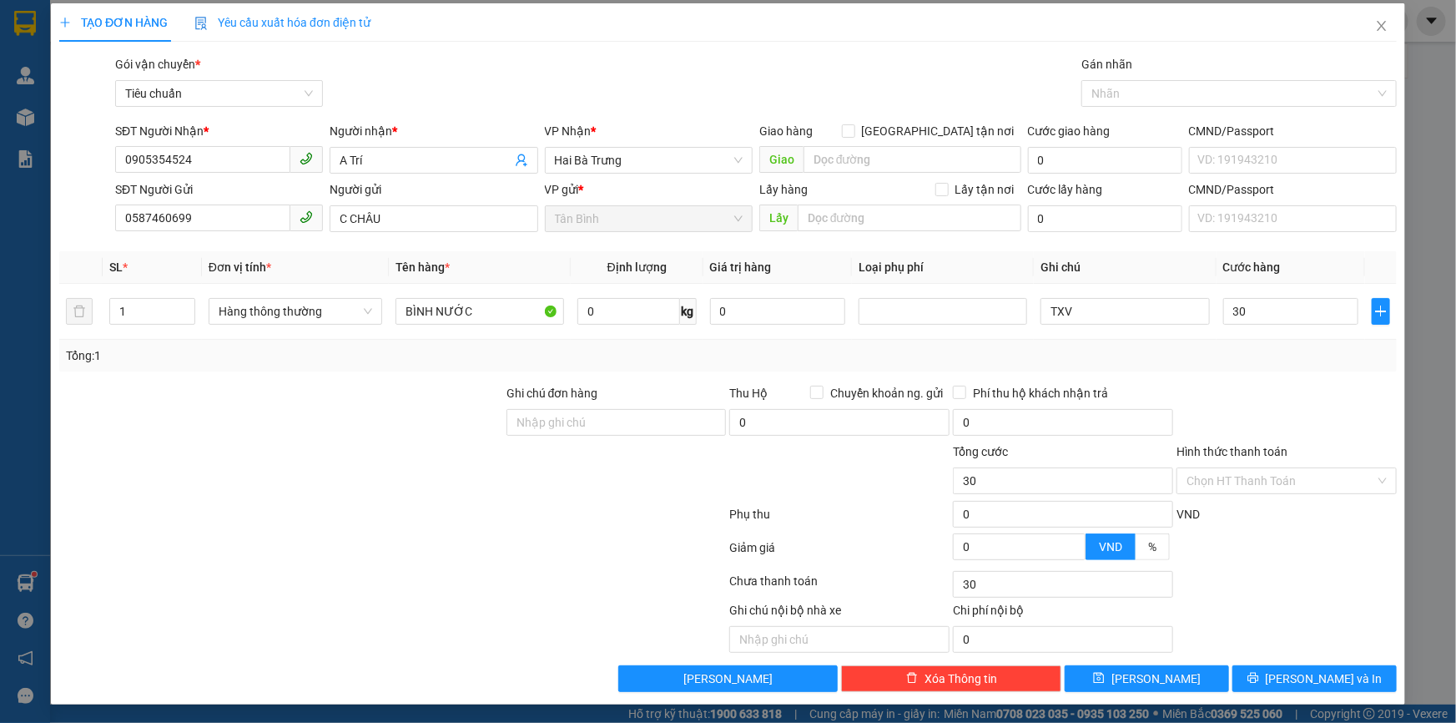
type input "30.000"
click at [1278, 384] on div at bounding box center [1287, 413] width 224 height 58
click at [1123, 315] on input "TXV" at bounding box center [1125, 311] width 169 height 27
type input "TXT BKV"
click at [1184, 371] on div "Transit Pickup Surcharge Ids Transit Deliver Surcharge Ids Transit Deliver Surc…" at bounding box center [728, 373] width 1338 height 637
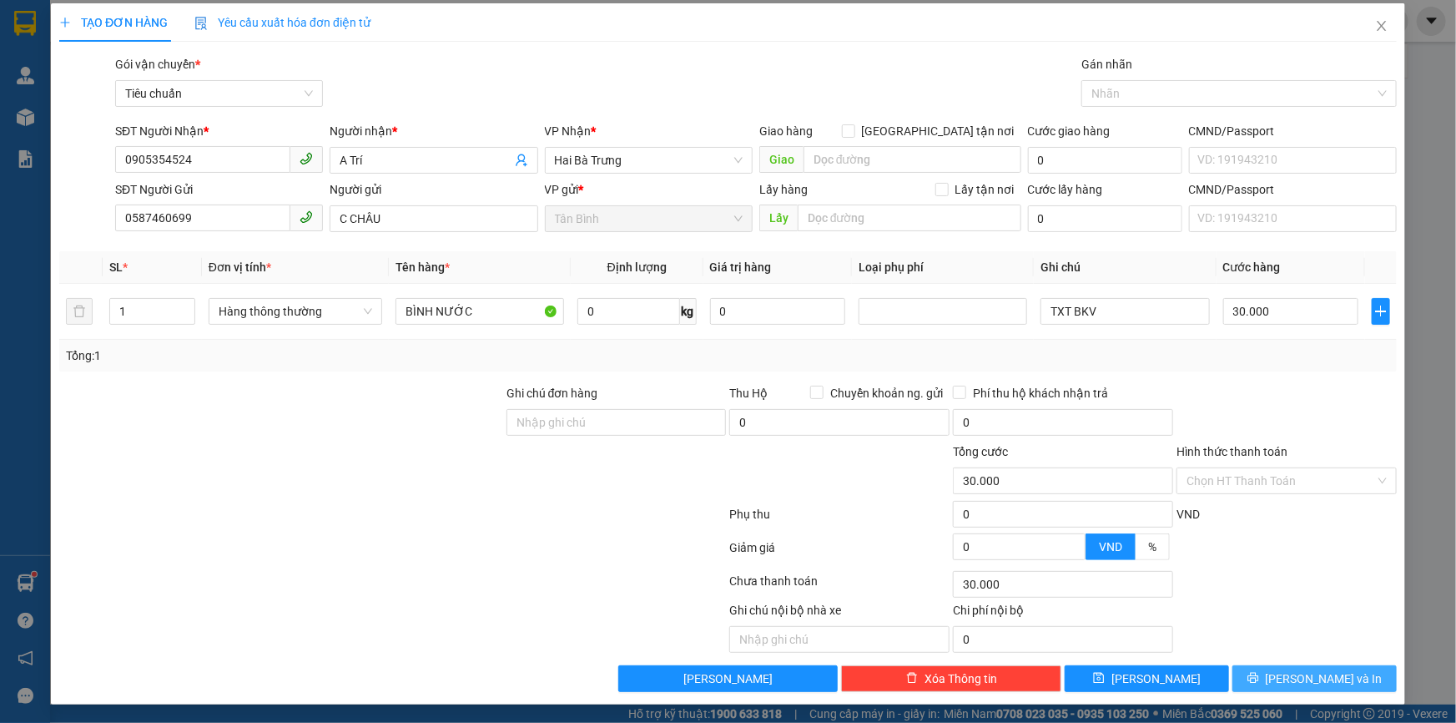
click at [1371, 679] on button "[PERSON_NAME] và In" at bounding box center [1315, 678] width 164 height 27
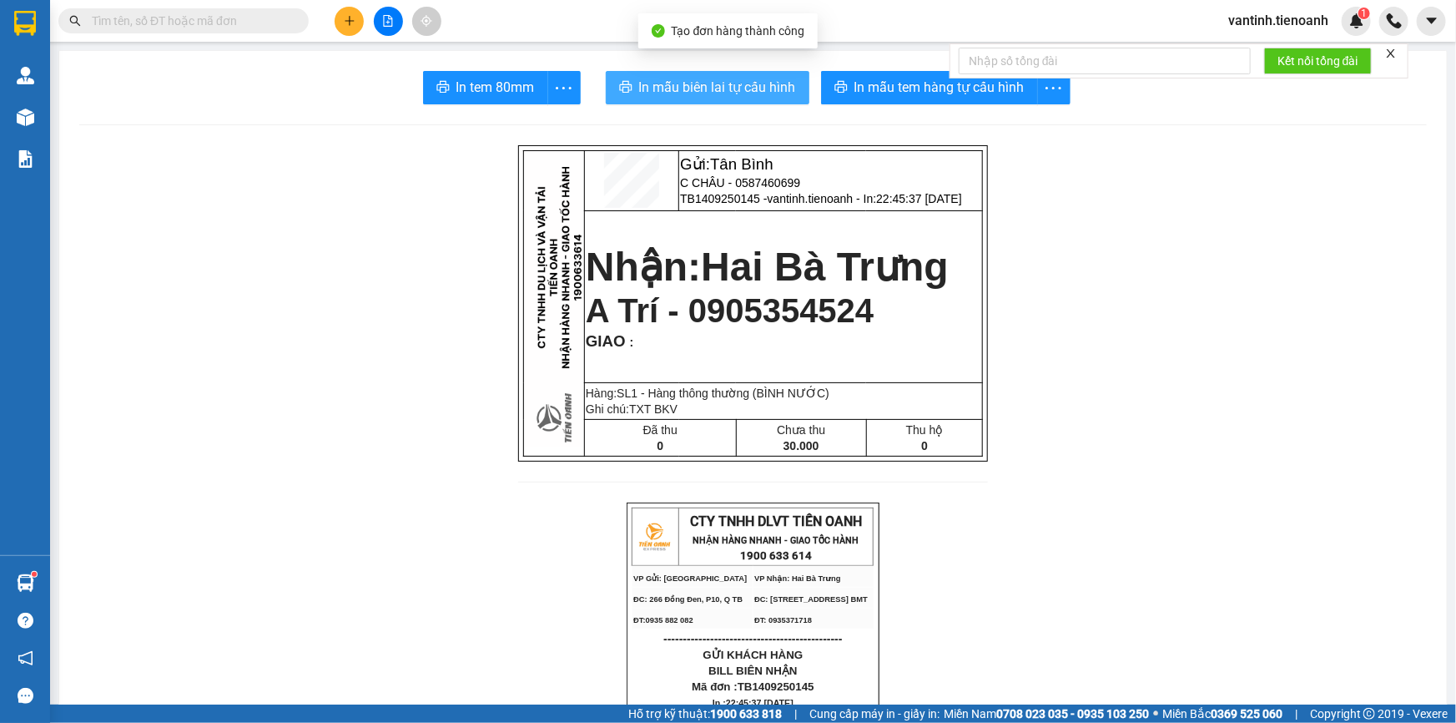
click at [782, 90] on span "In mẫu biên lai tự cấu hình" at bounding box center [717, 87] width 157 height 21
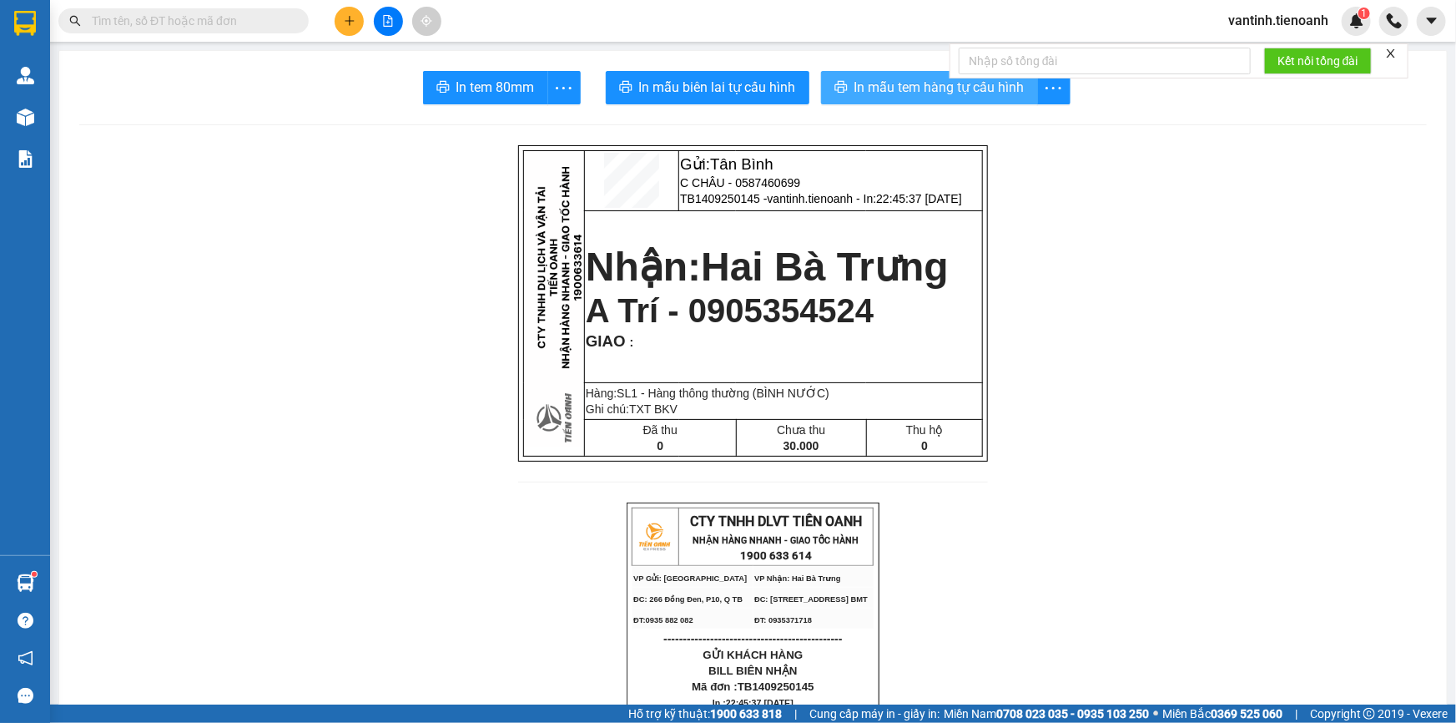
click at [1010, 91] on span "In mẫu tem hàng tự cấu hình" at bounding box center [940, 87] width 170 height 21
